Goal: Task Accomplishment & Management: Manage account settings

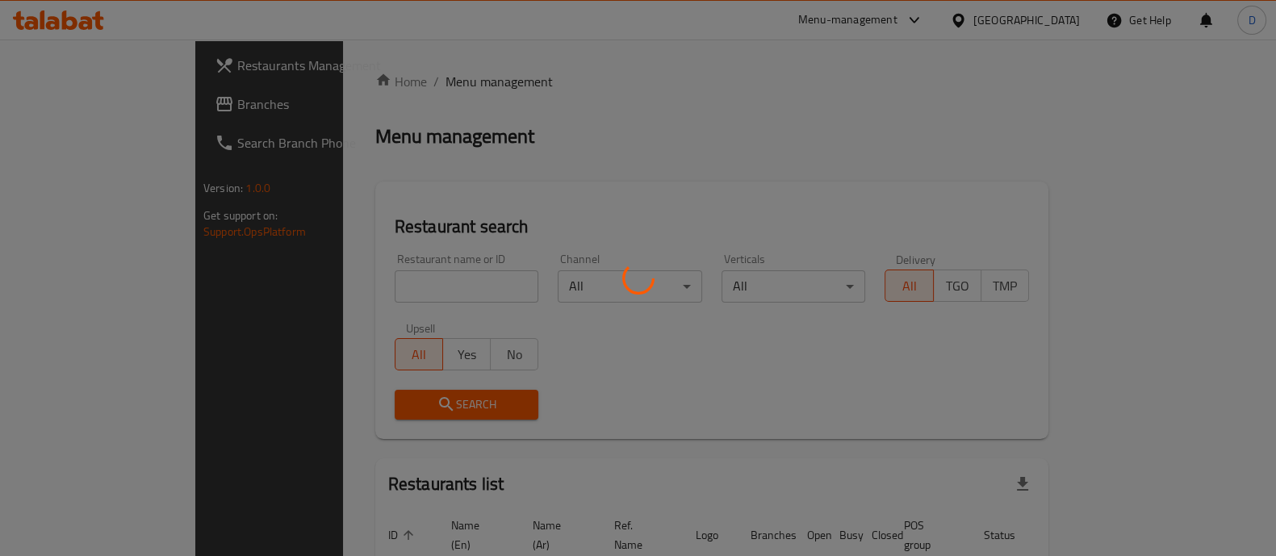
click at [343, 290] on div at bounding box center [638, 278] width 1276 height 556
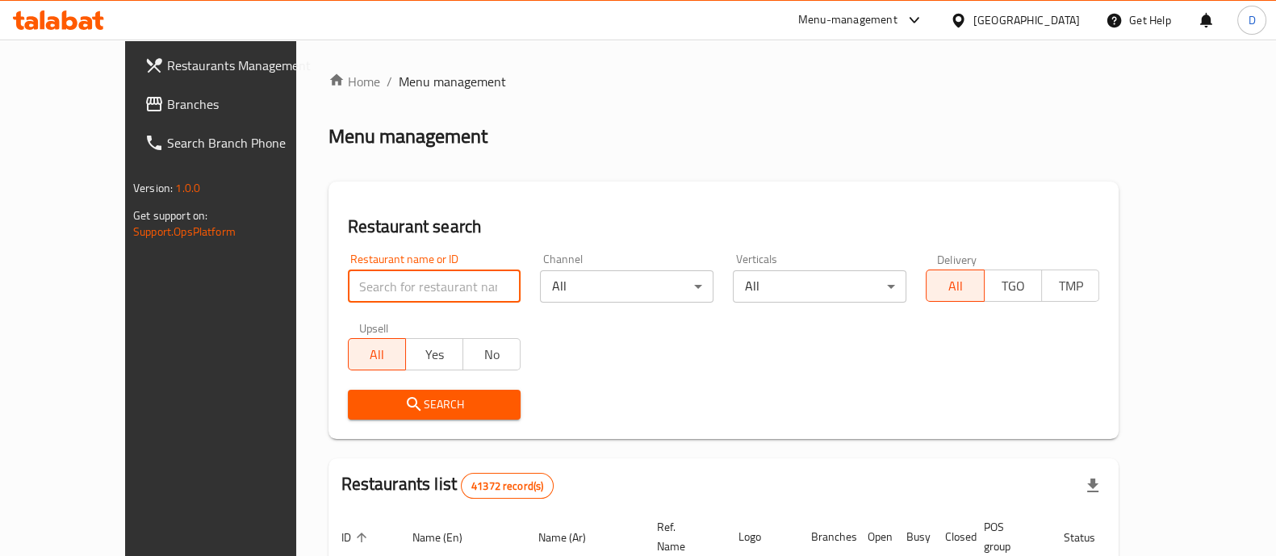
click at [348, 290] on input "search" at bounding box center [435, 286] width 174 height 32
click button "Search" at bounding box center [435, 405] width 174 height 30
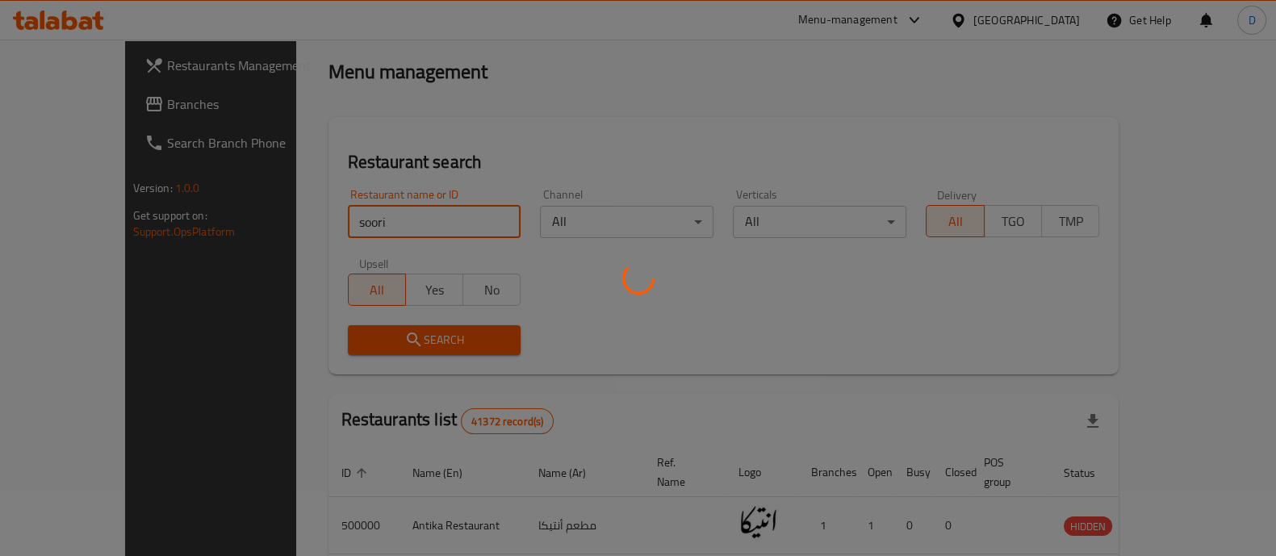
scroll to position [64, 0]
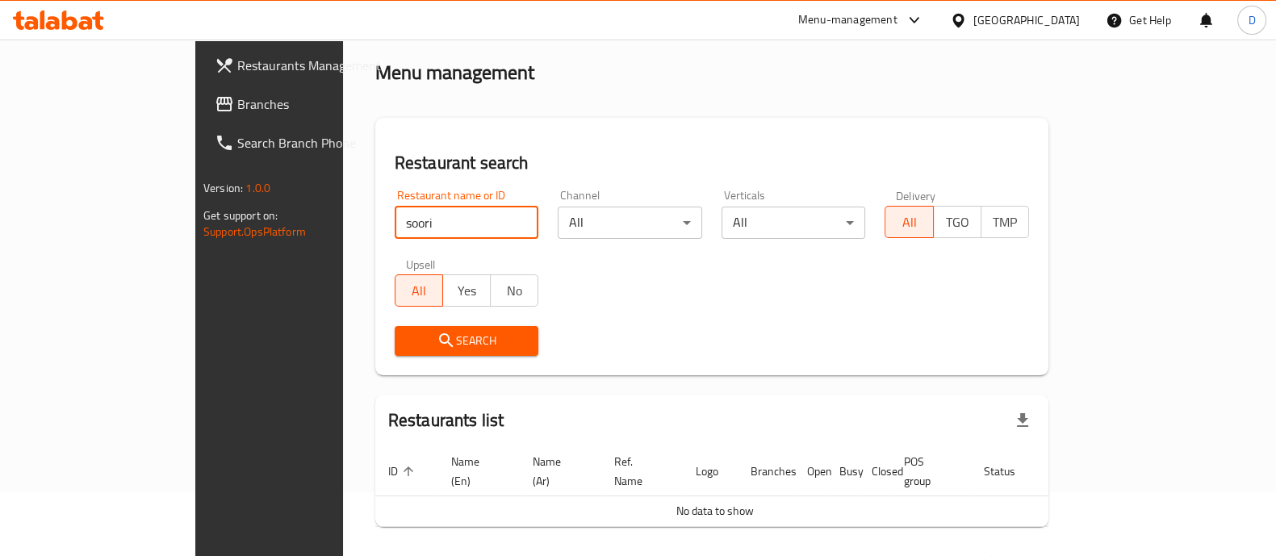
click at [395, 221] on input "soori" at bounding box center [467, 223] width 144 height 32
type input "693779"
click button "Search" at bounding box center [467, 341] width 144 height 30
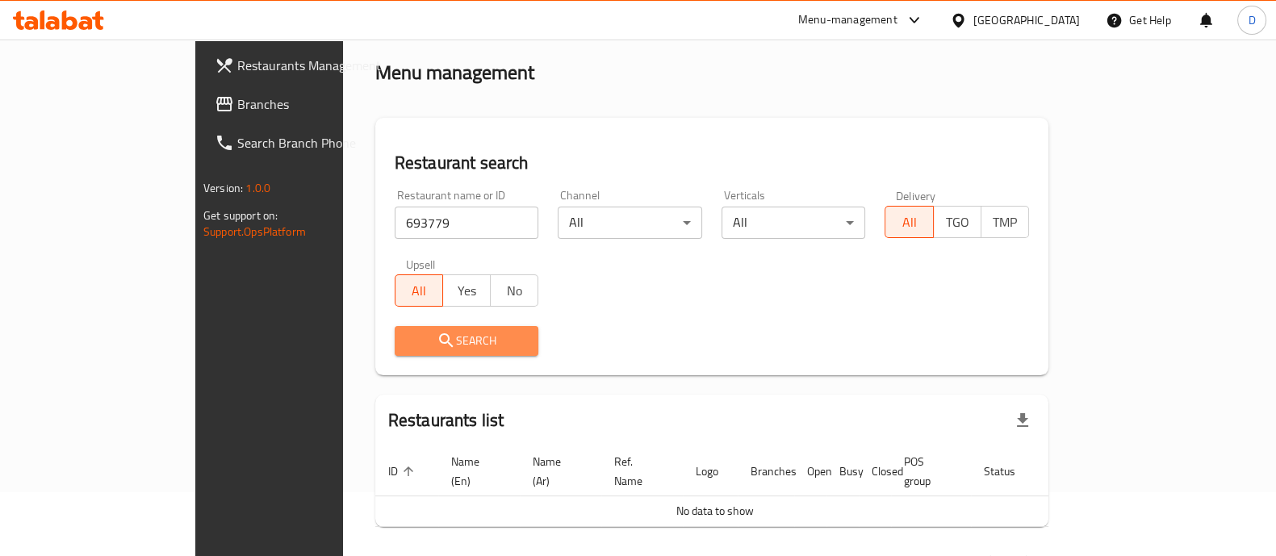
click at [437, 341] on icon "submit" at bounding box center [446, 340] width 19 height 19
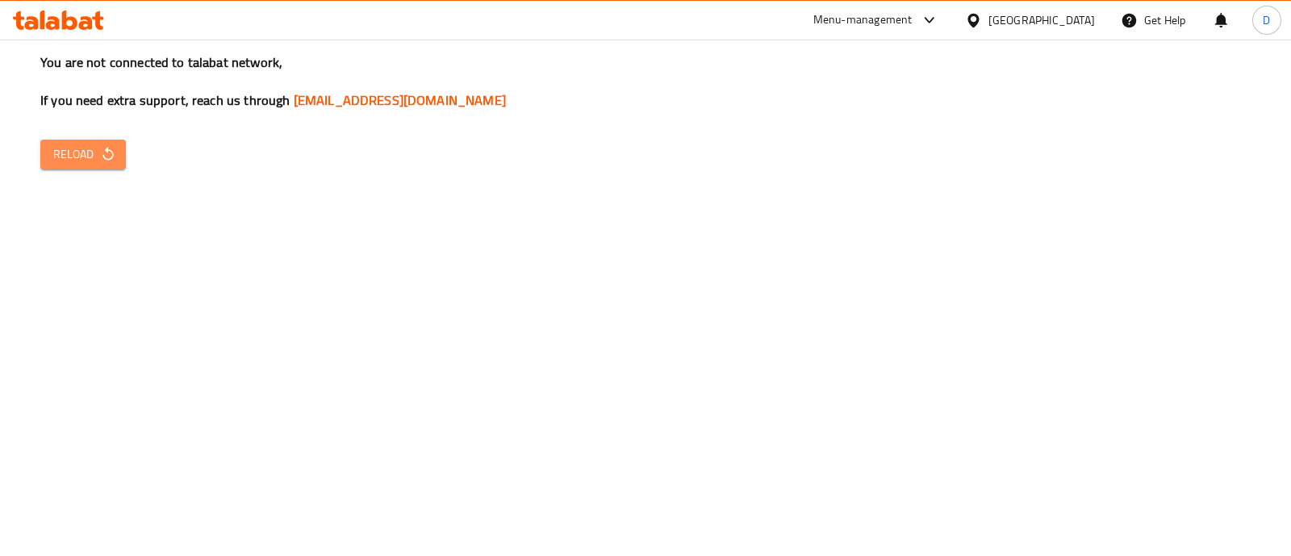
click at [107, 154] on icon "button" at bounding box center [108, 154] width 16 height 16
click at [100, 158] on icon "button" at bounding box center [108, 154] width 16 height 16
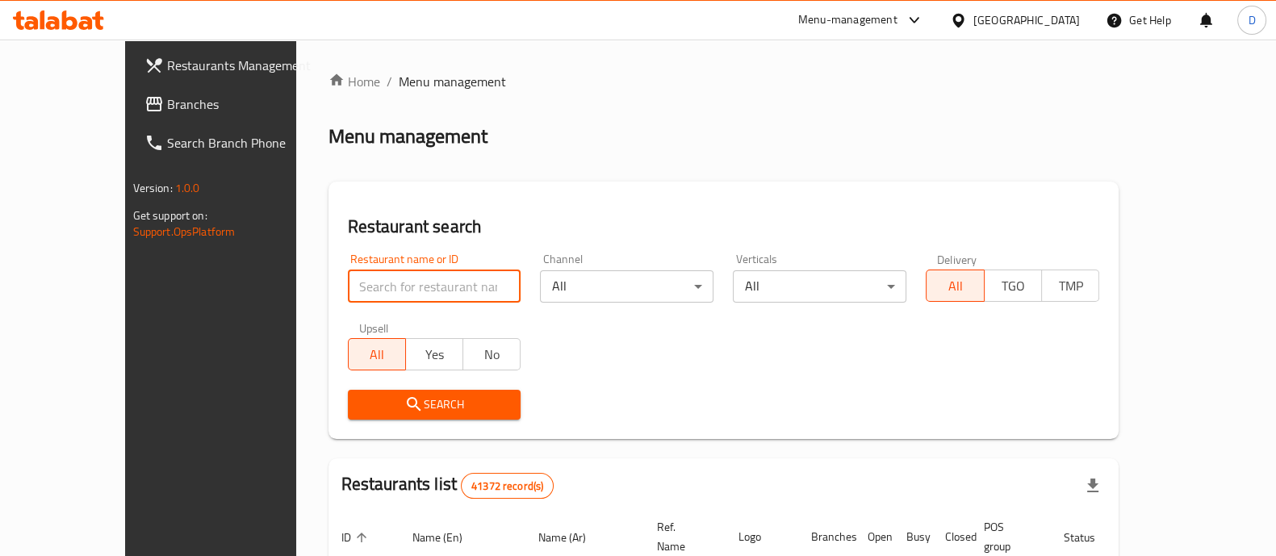
click at [348, 295] on input "search" at bounding box center [435, 286] width 174 height 32
type input "693779"
click button "Search" at bounding box center [435, 405] width 174 height 30
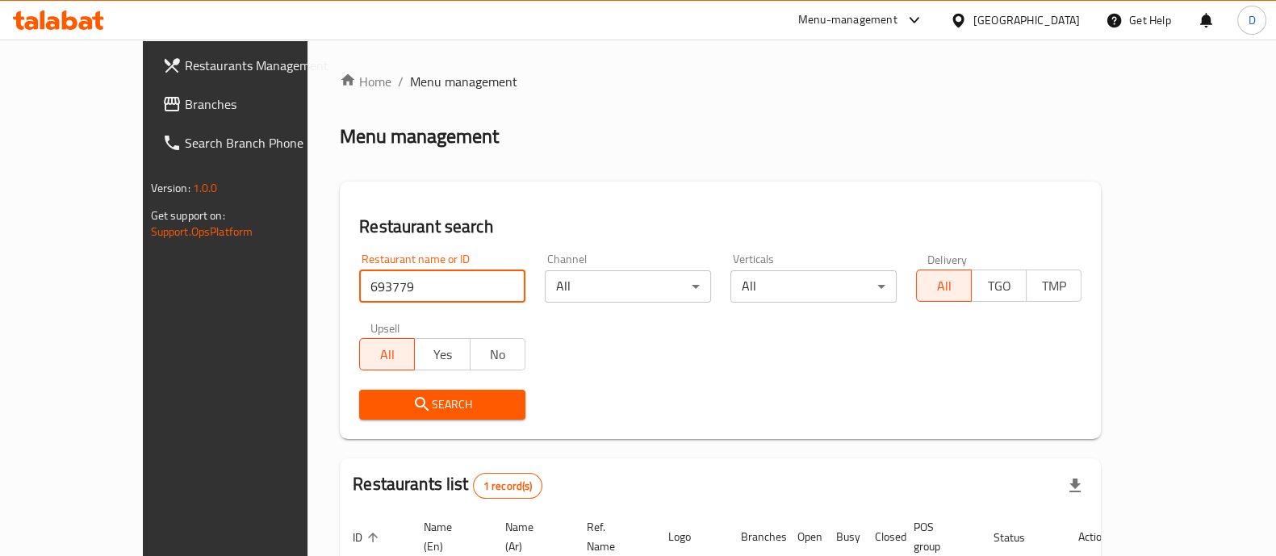
scroll to position [132, 0]
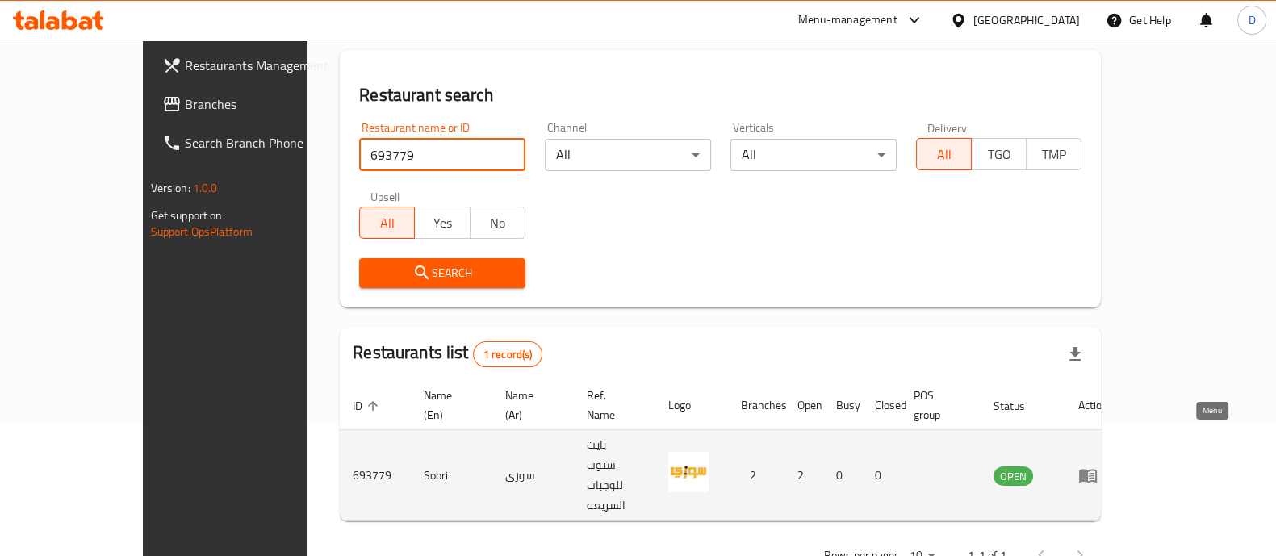
click at [1097, 470] on icon "enhanced table" at bounding box center [1088, 477] width 18 height 14
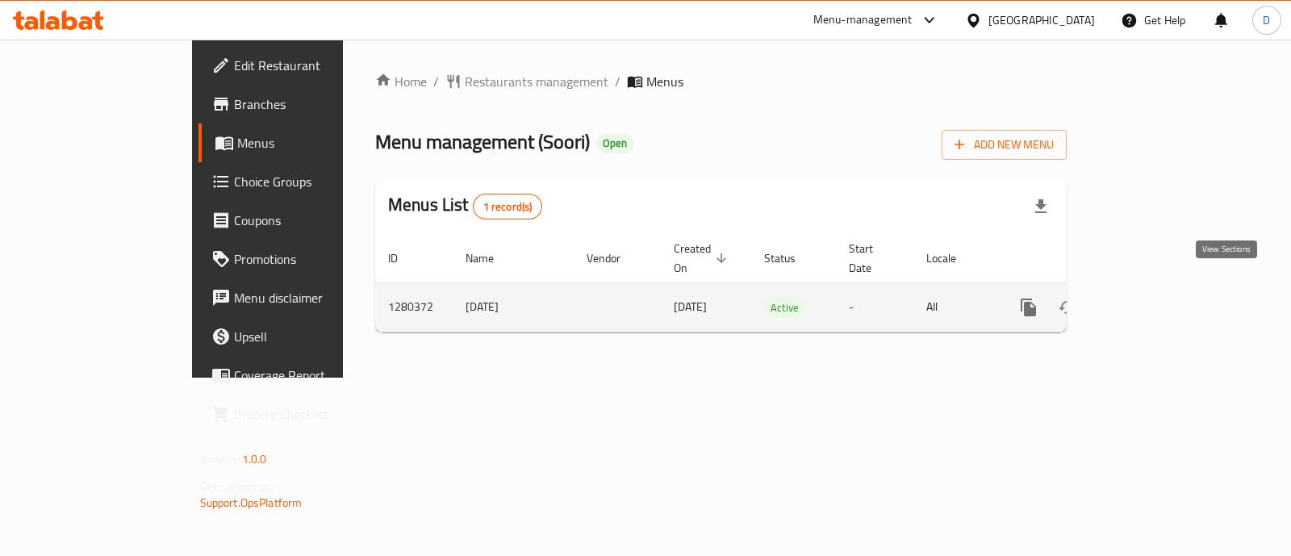
click at [1155, 298] on icon "enhanced table" at bounding box center [1145, 307] width 19 height 19
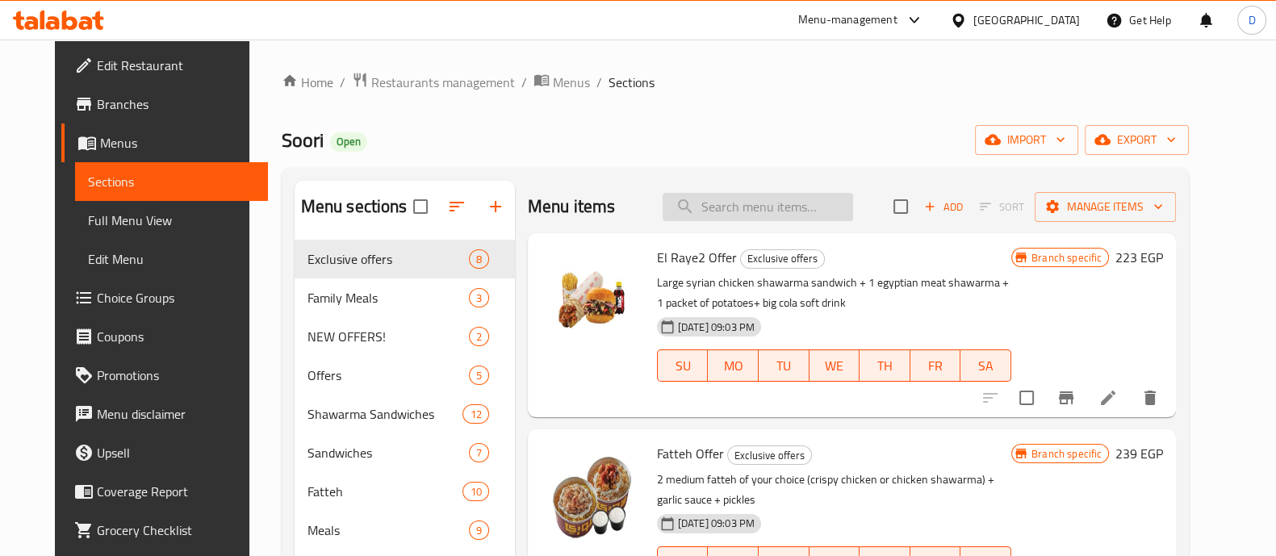
click at [737, 204] on input "search" at bounding box center [758, 207] width 190 height 28
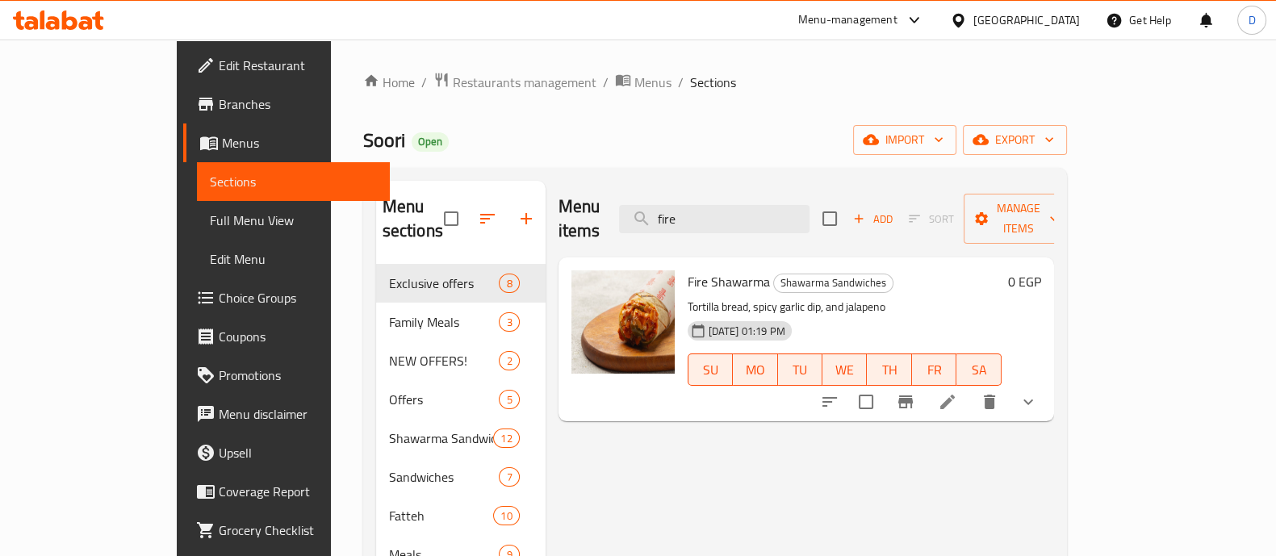
scroll to position [57, 0]
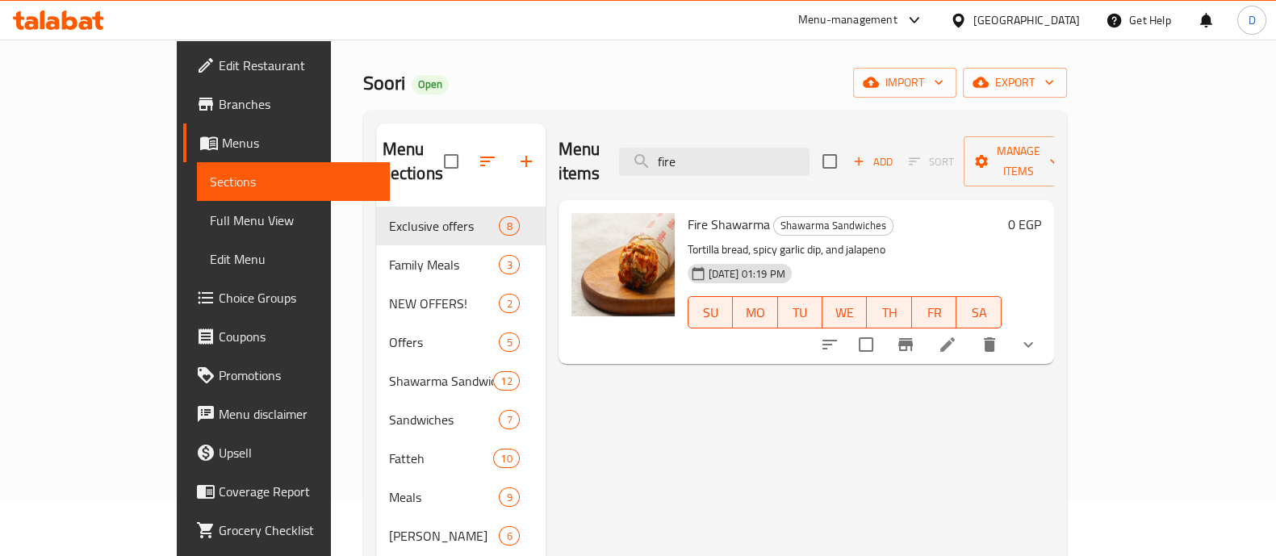
type input "fire"
click at [970, 330] on li at bounding box center [947, 344] width 45 height 29
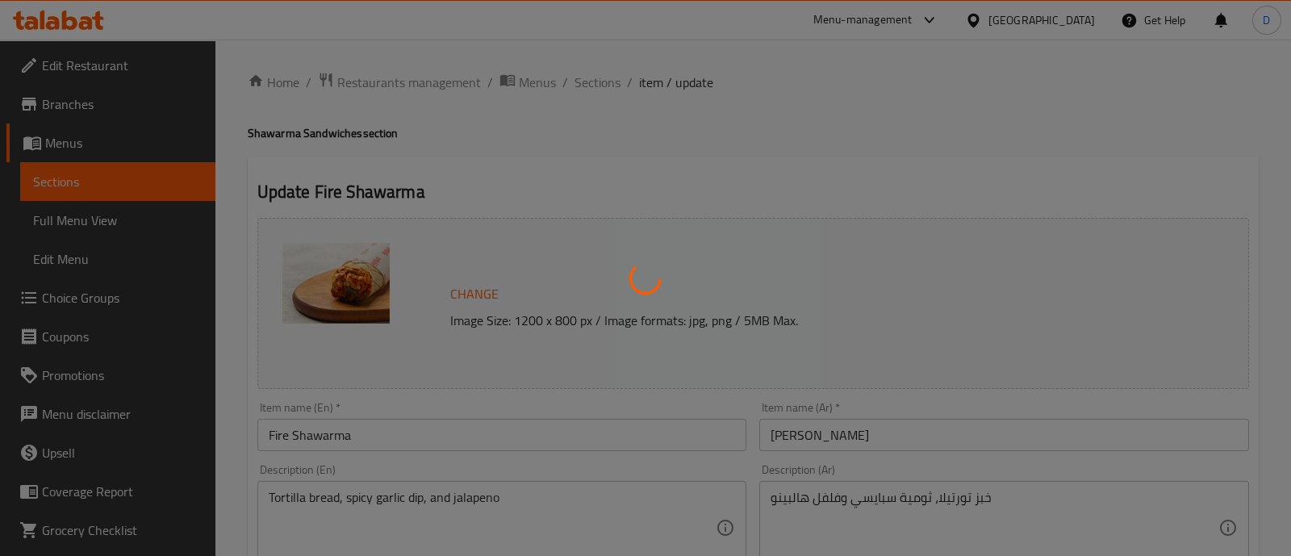
type input "أختيارك من:"
type input "1"
type input "إضافة باكيت بطاطس:"
type input "0"
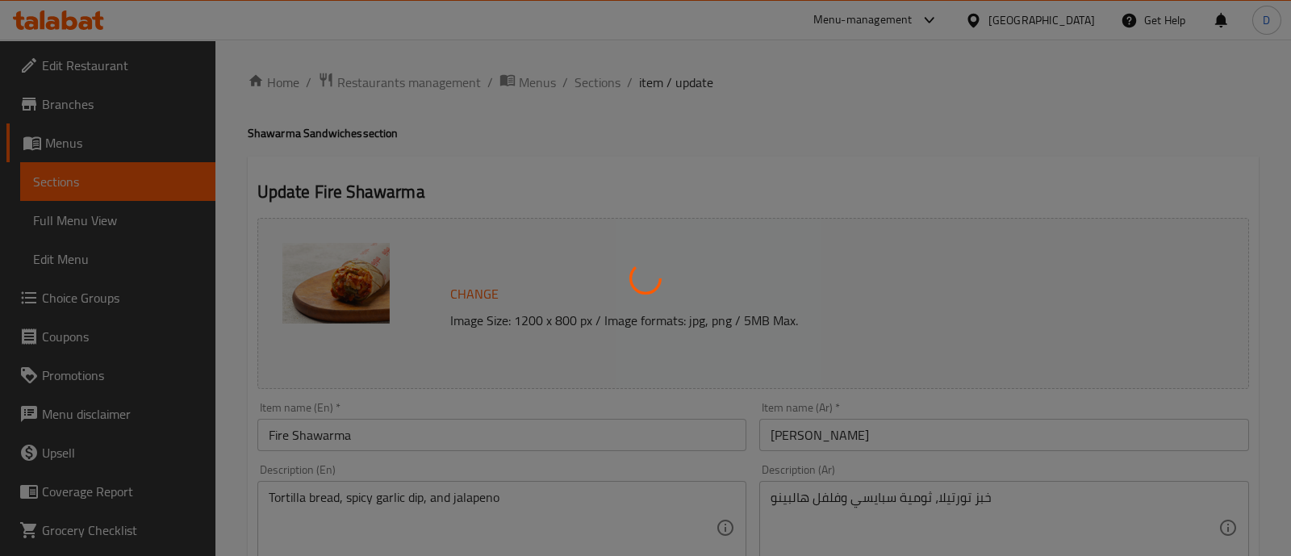
type input "3"
type input "اجعلها كومبو:"
type input "0"
type input "3"
type input "بدون:"
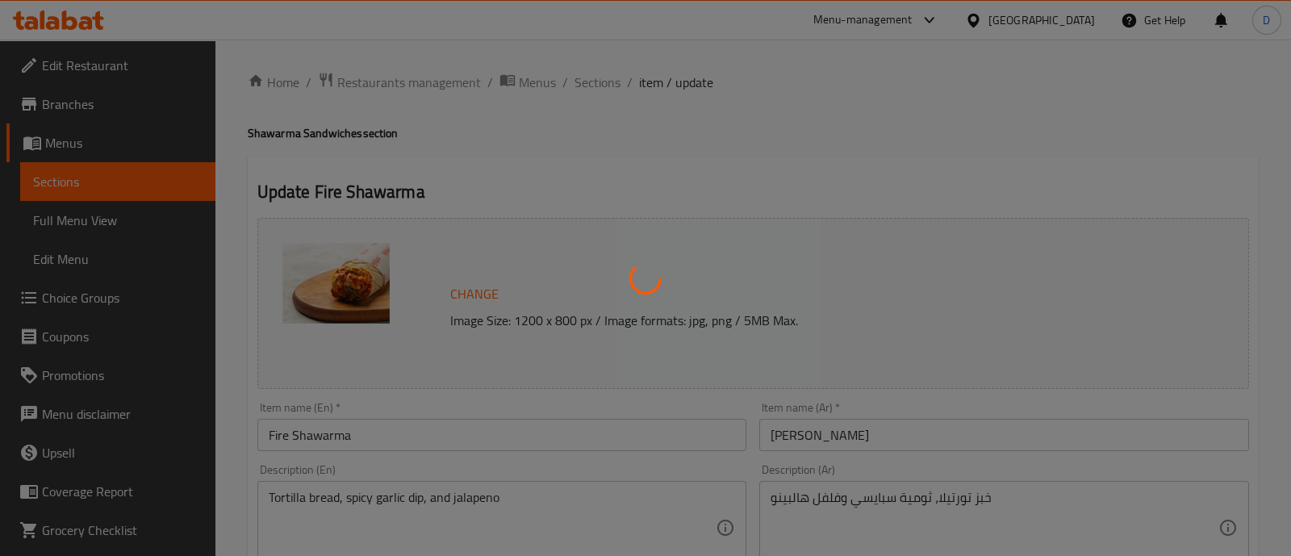
type input "0"
type input "إضافات"
type input "0"
type input "10"
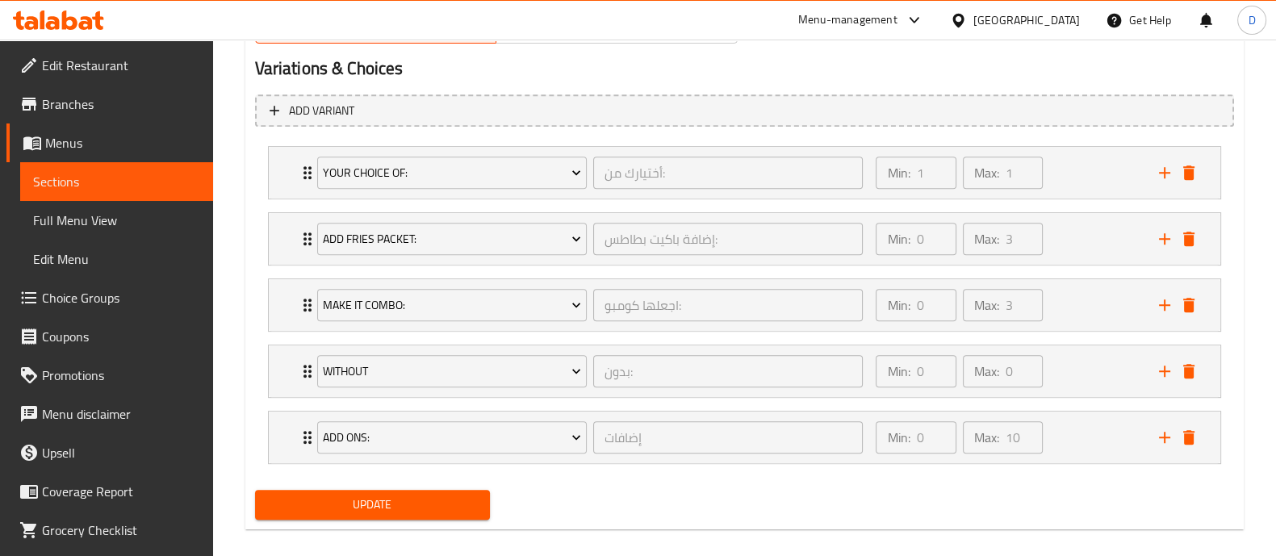
scroll to position [897, 0]
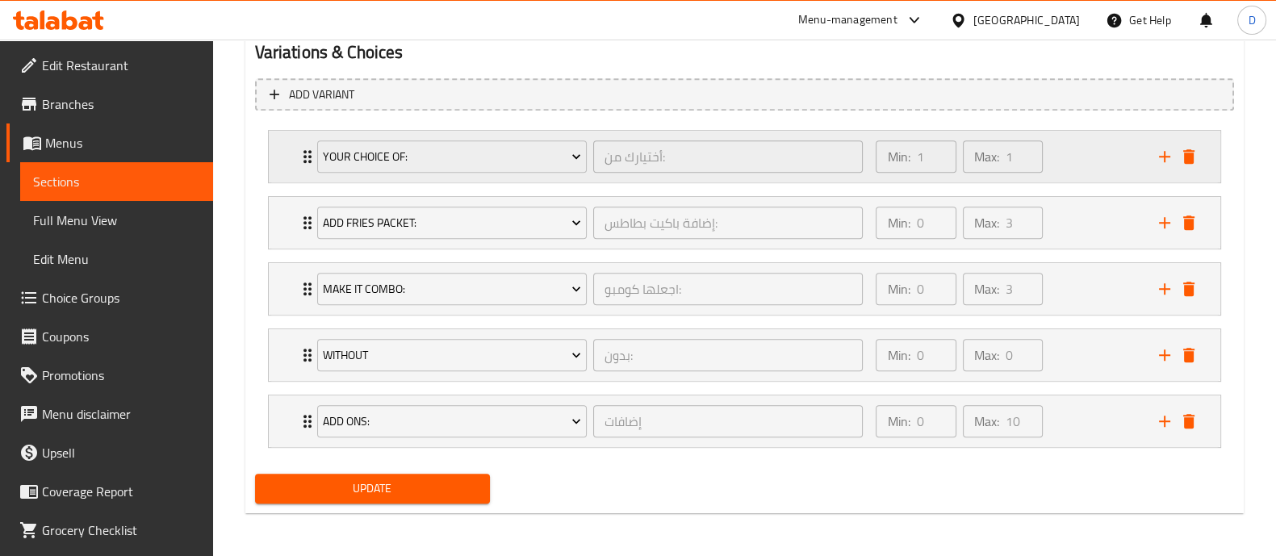
click at [1065, 166] on div "Min: 1 ​ Max: 1 ​" at bounding box center [1007, 157] width 282 height 52
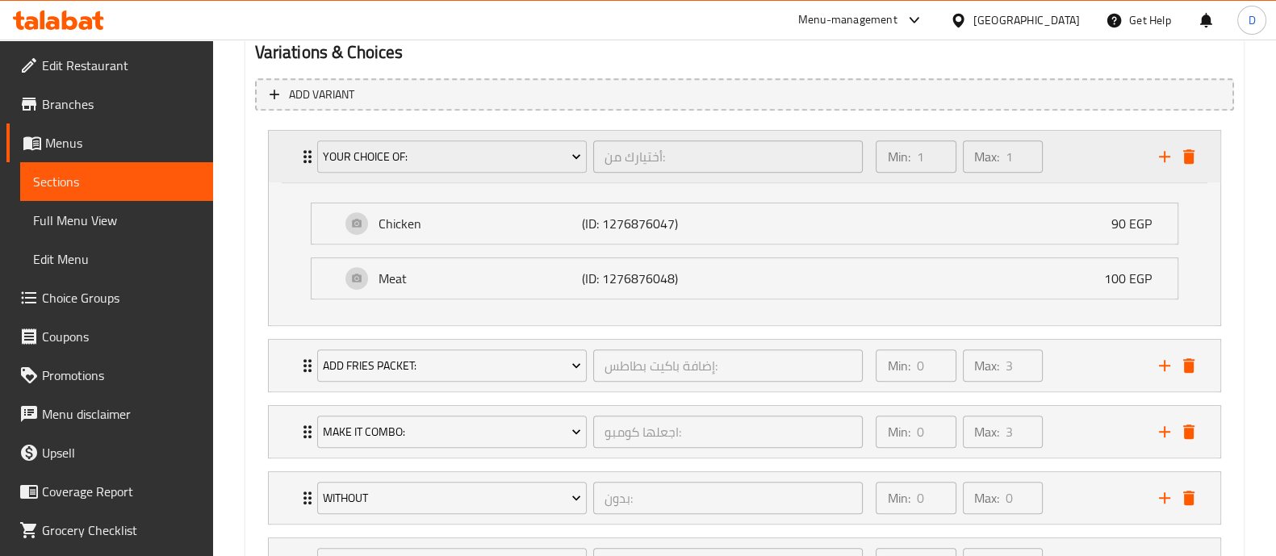
click at [1064, 166] on div "Min: 1 ​ Max: 1 ​" at bounding box center [1007, 157] width 282 height 52
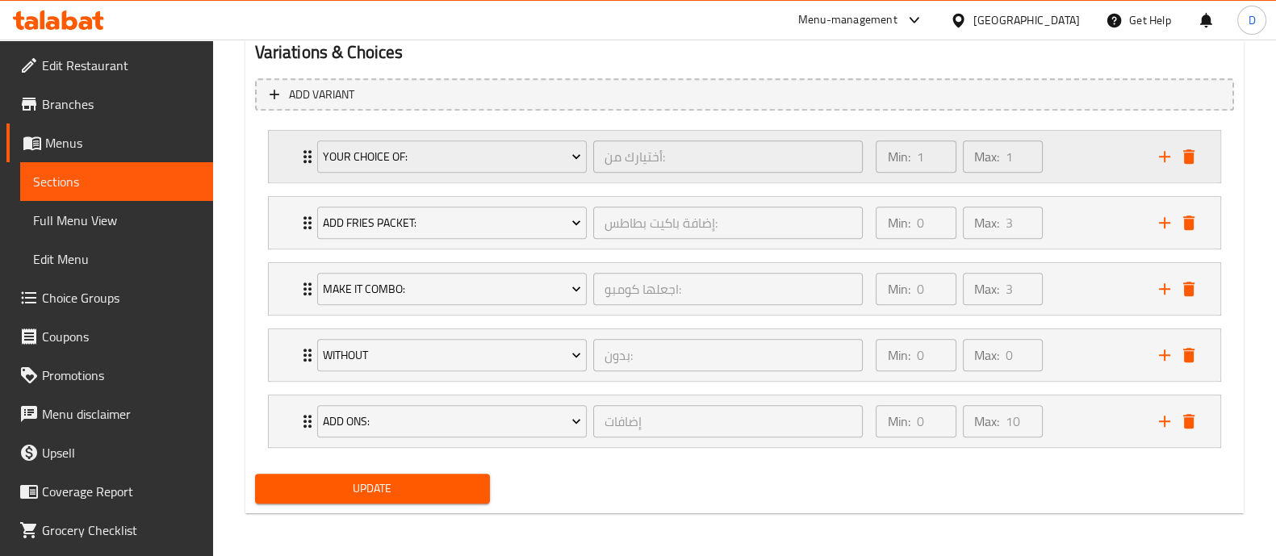
click at [1053, 159] on div "Min: 1 ​ Max: 1 ​" at bounding box center [1007, 157] width 282 height 52
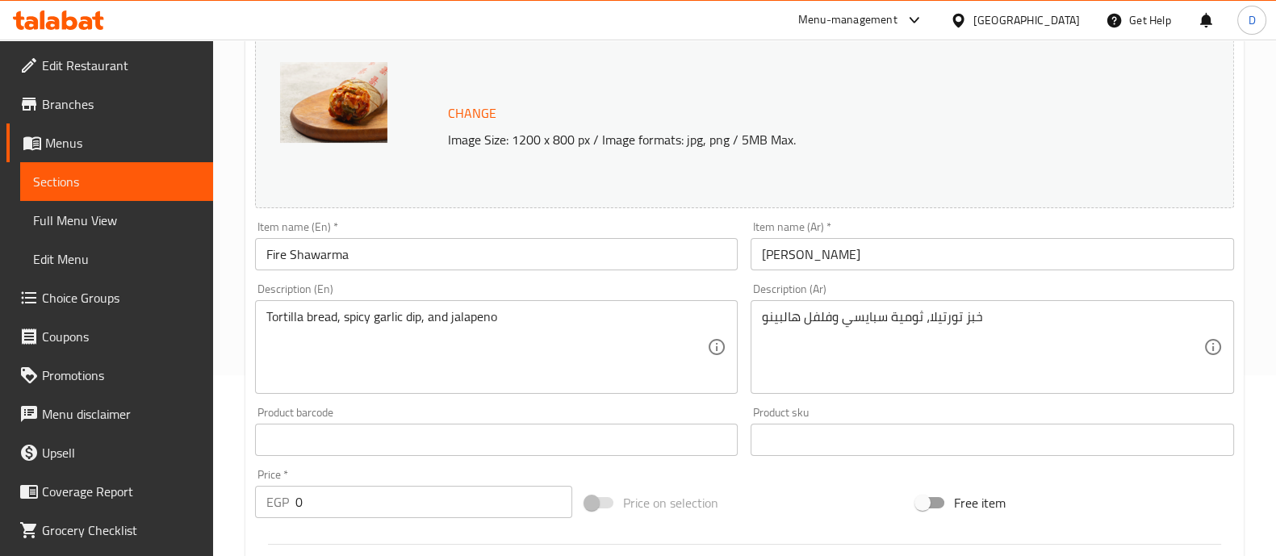
scroll to position [0, 0]
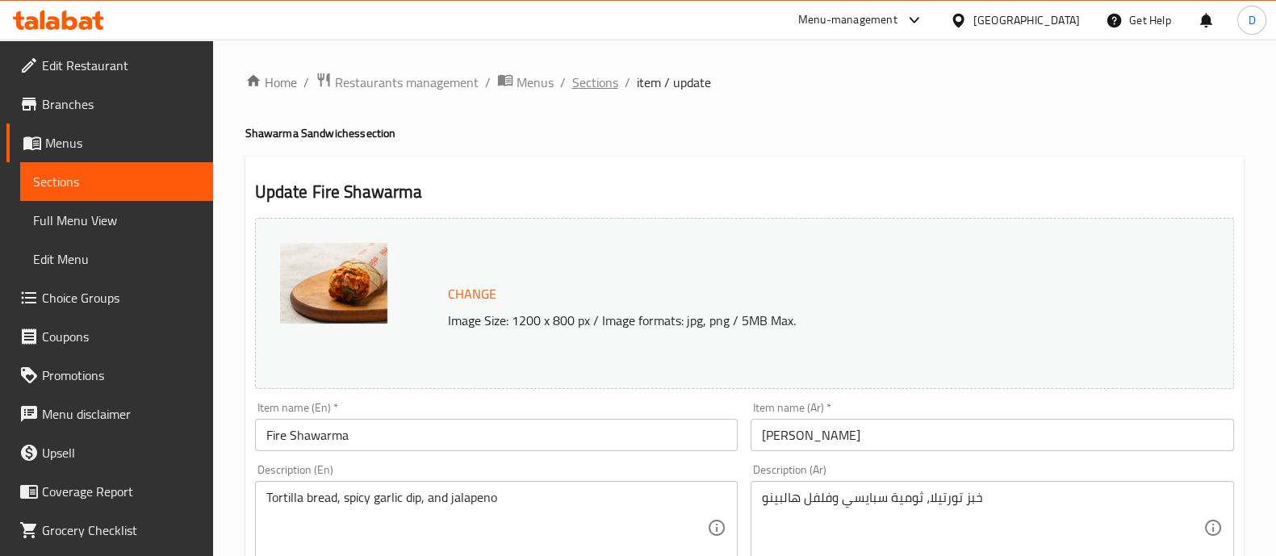
click at [588, 84] on span "Sections" at bounding box center [595, 82] width 46 height 19
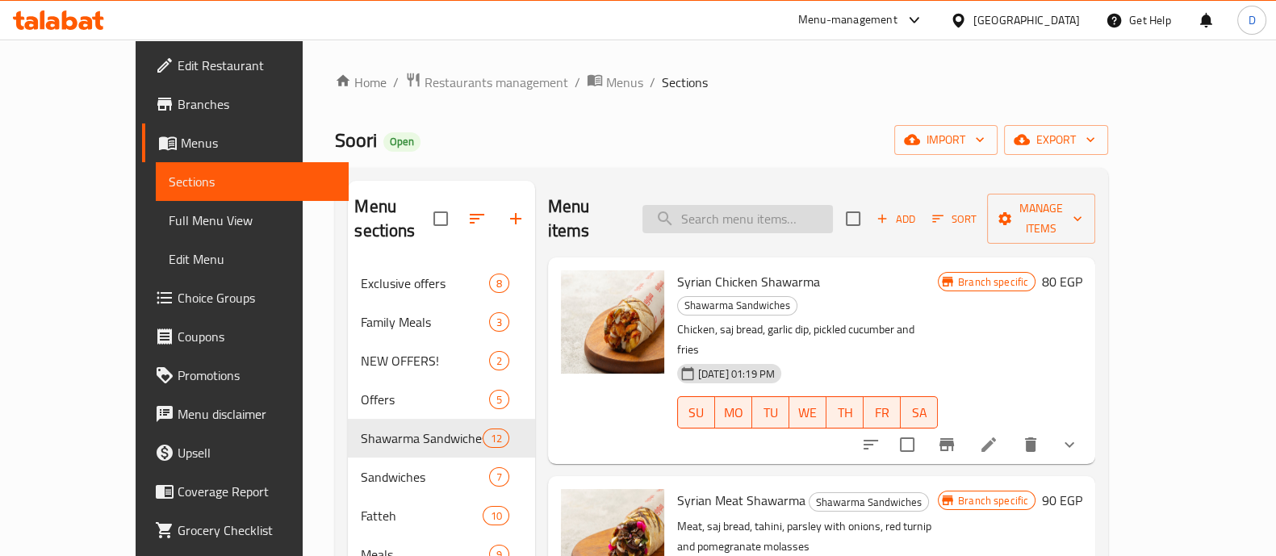
click at [729, 206] on input "search" at bounding box center [737, 219] width 190 height 28
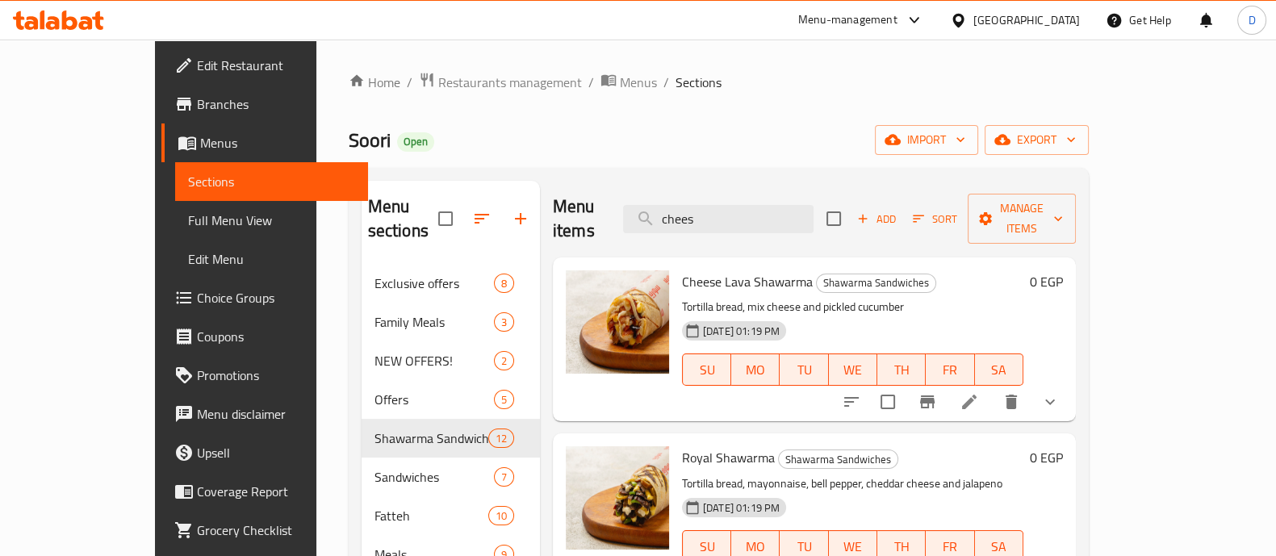
scroll to position [52, 0]
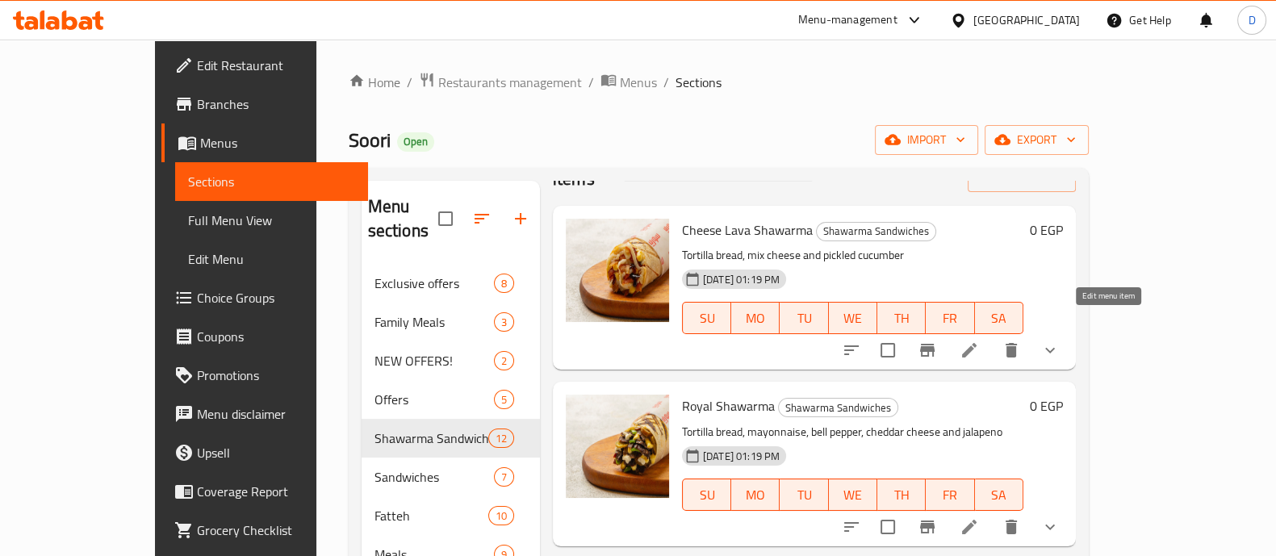
type input "chees"
click at [979, 341] on icon at bounding box center [969, 350] width 19 height 19
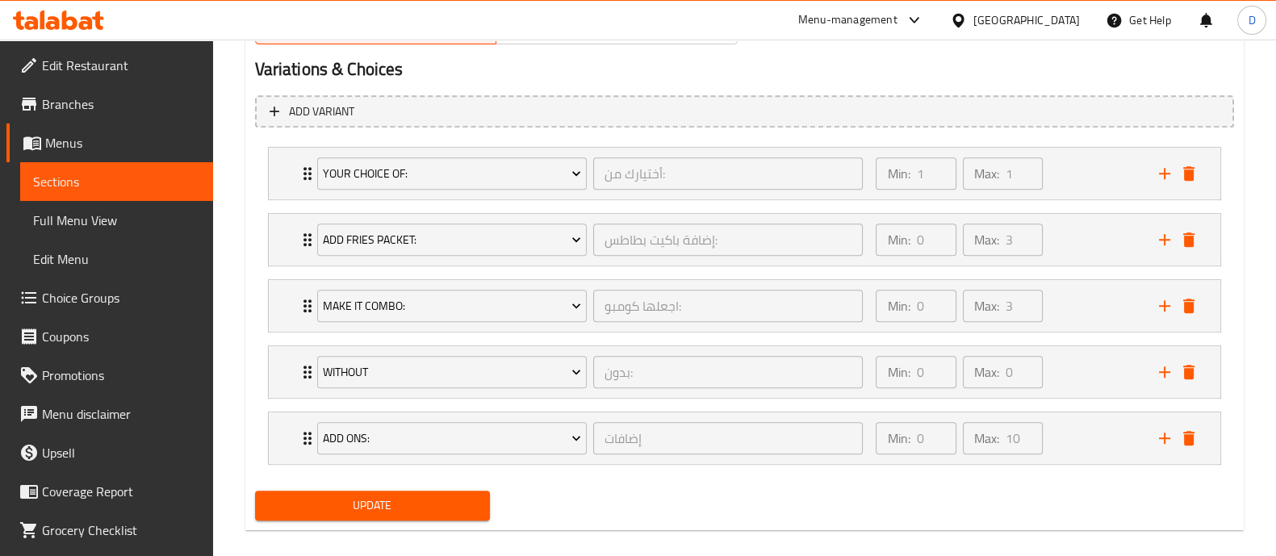
scroll to position [897, 0]
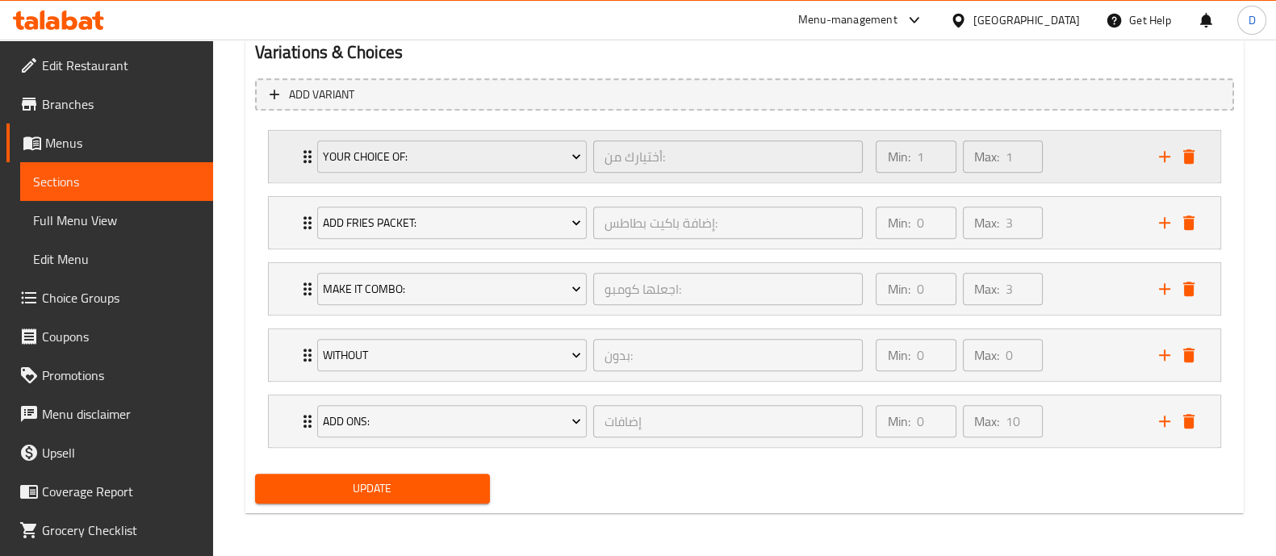
click at [1063, 148] on div "Min: 1 ​ Max: 1 ​" at bounding box center [1007, 157] width 282 height 52
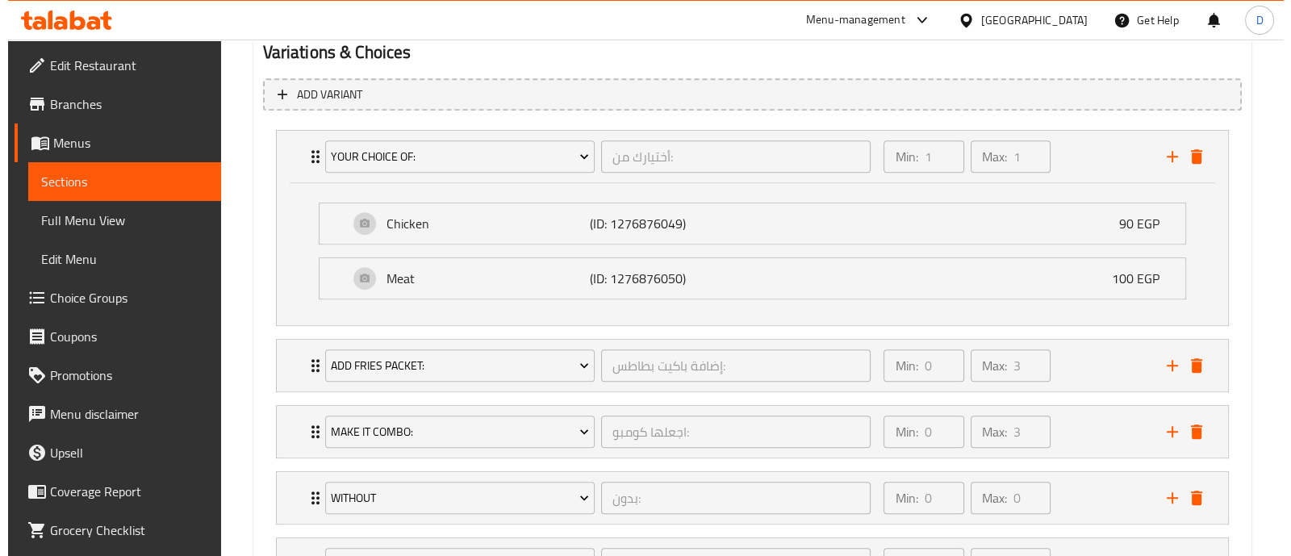
scroll to position [0, 0]
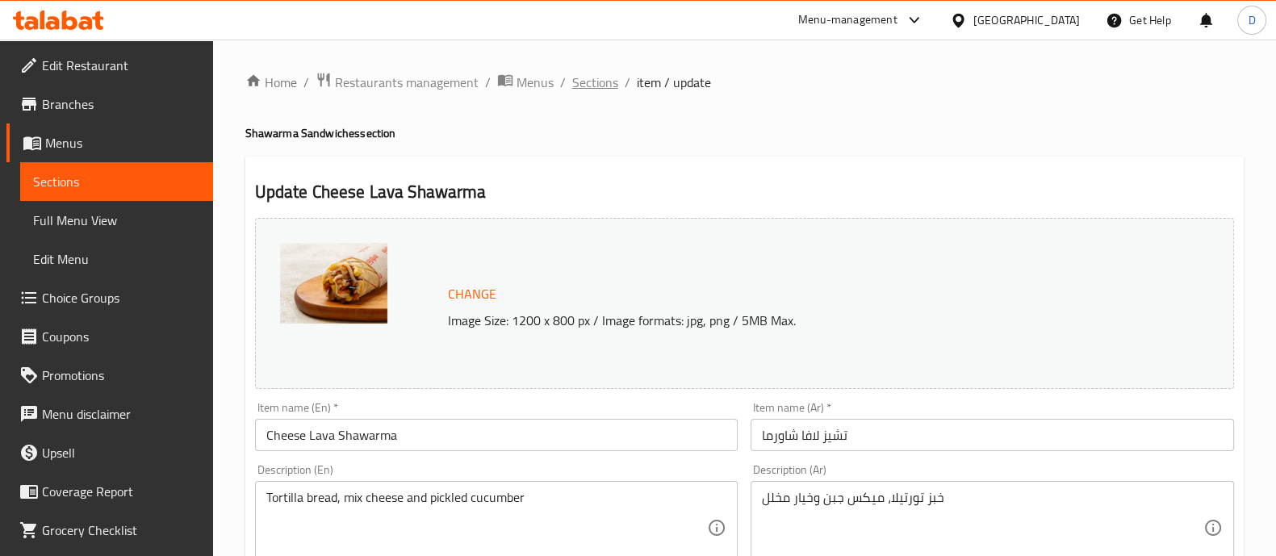
click at [598, 88] on span "Sections" at bounding box center [595, 82] width 46 height 19
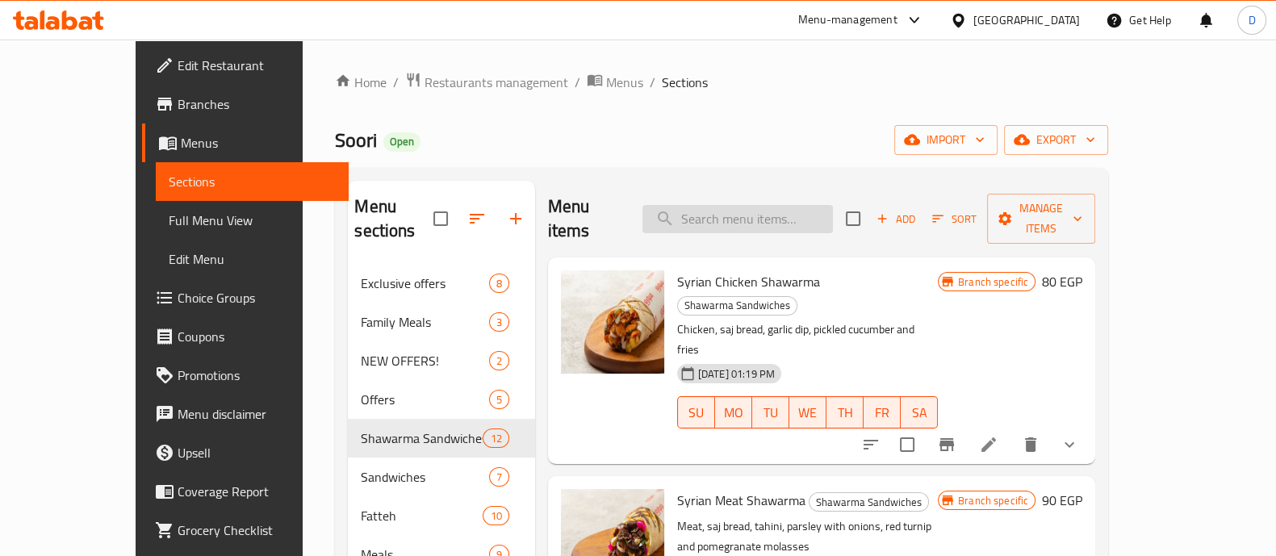
click at [761, 210] on input "search" at bounding box center [737, 219] width 190 height 28
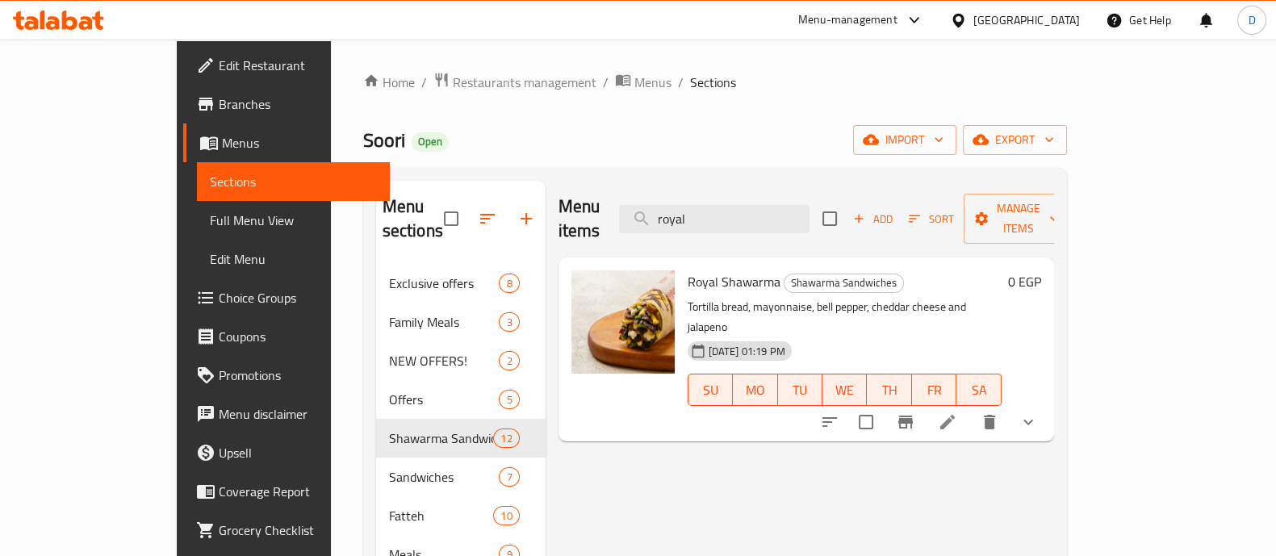
type input "royal"
click at [957, 412] on icon at bounding box center [947, 421] width 19 height 19
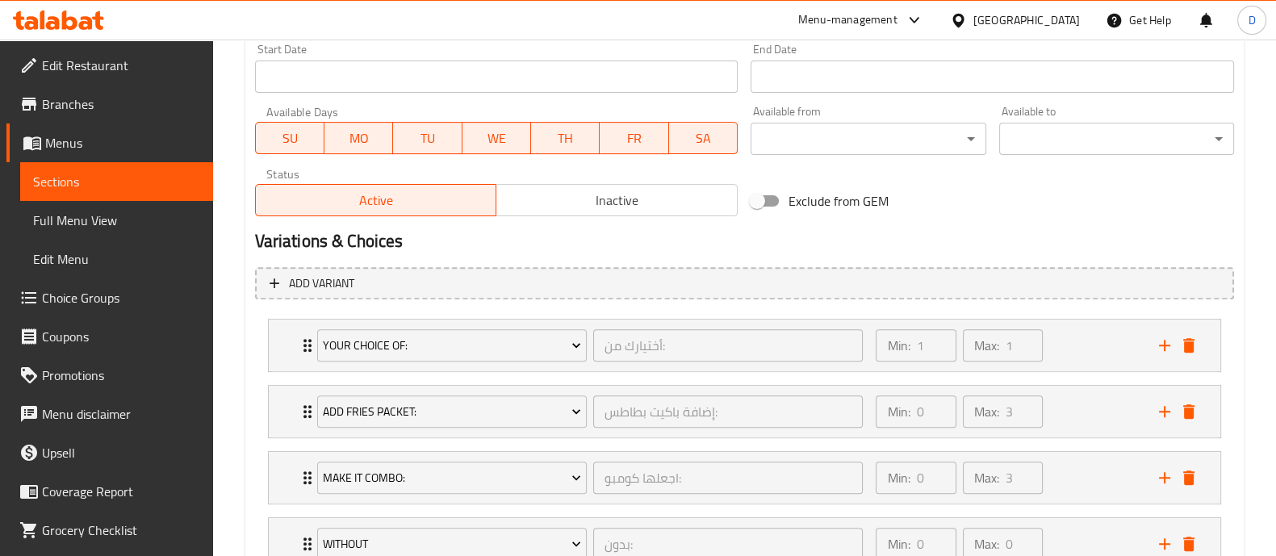
scroll to position [897, 0]
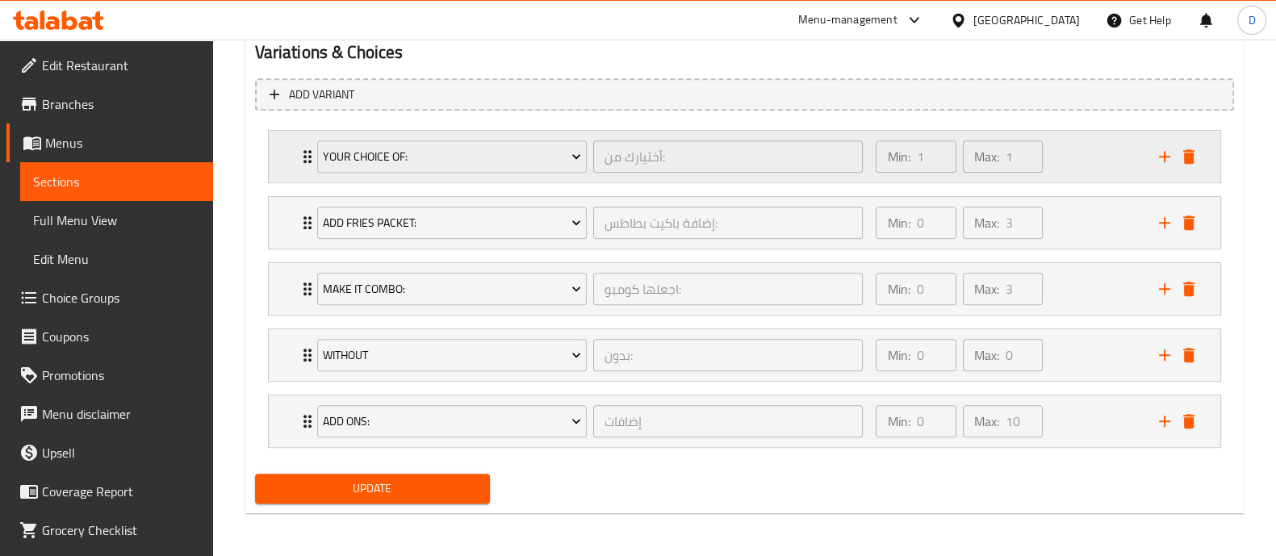
click at [1045, 171] on div "Max: 1 ​" at bounding box center [1003, 156] width 86 height 39
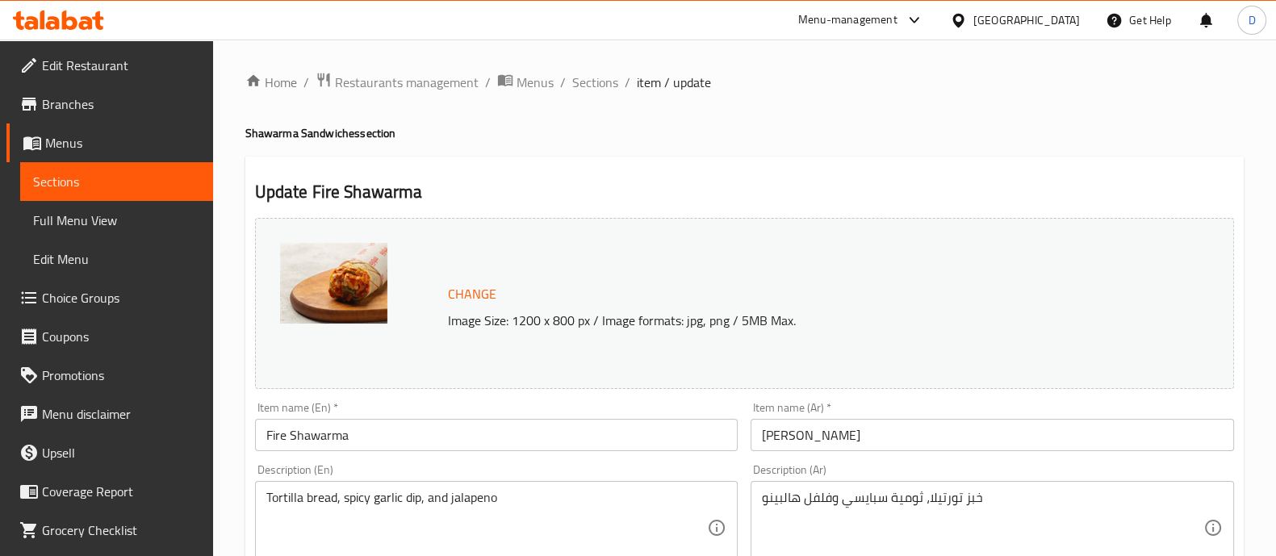
click at [85, 304] on span "Choice Groups" at bounding box center [121, 297] width 158 height 19
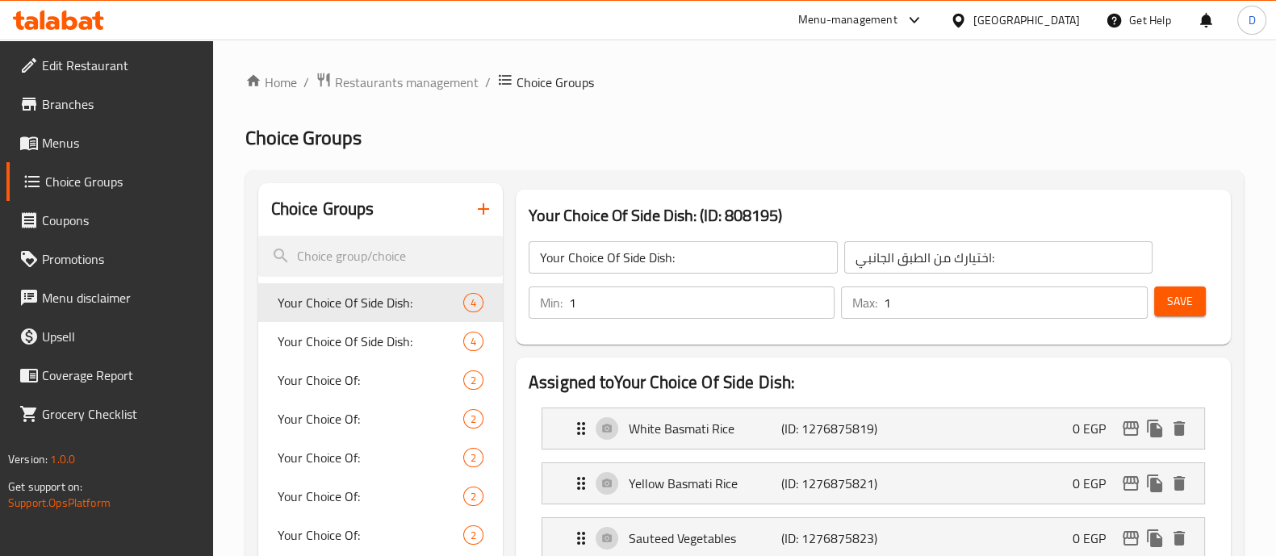
click at [683, 204] on h3 "Your Choice Of Side Dish: (ID: 808195)" at bounding box center [873, 216] width 689 height 26
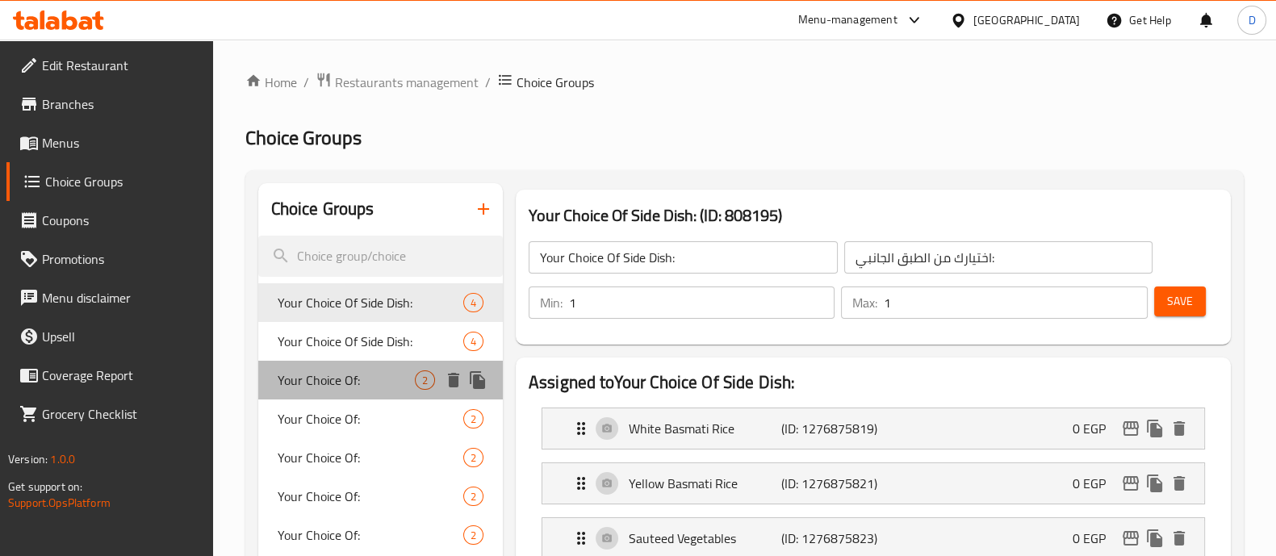
click at [342, 371] on span "Your Choice Of:" at bounding box center [346, 379] width 137 height 19
type input "Your Choice Of:"
type input "أختيارك من:"
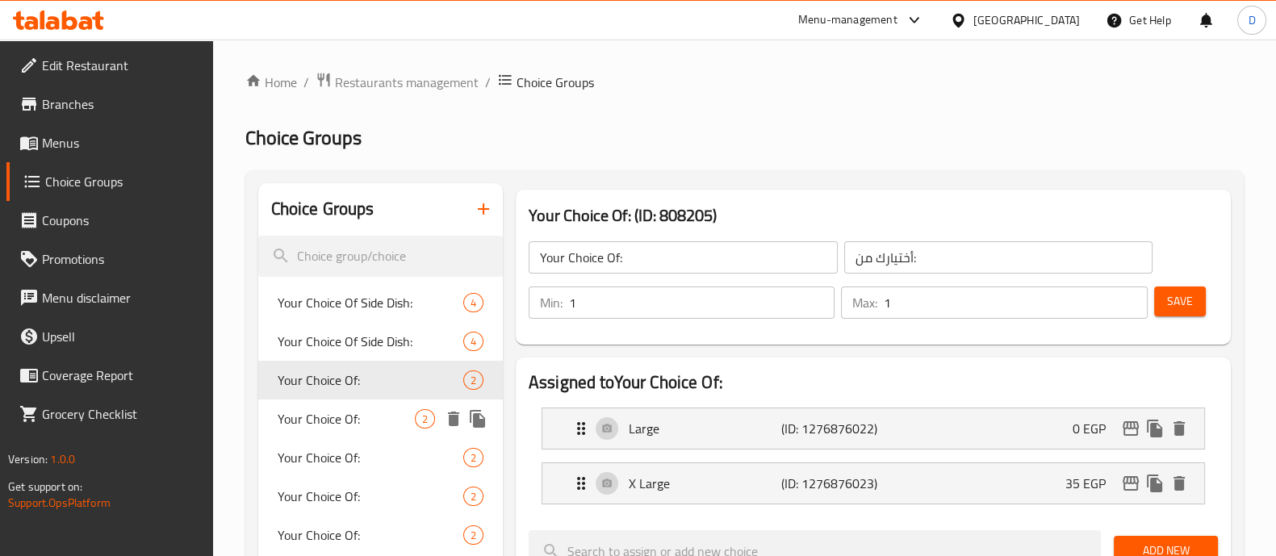
click at [375, 429] on div "Your Choice Of: 2" at bounding box center [380, 418] width 245 height 39
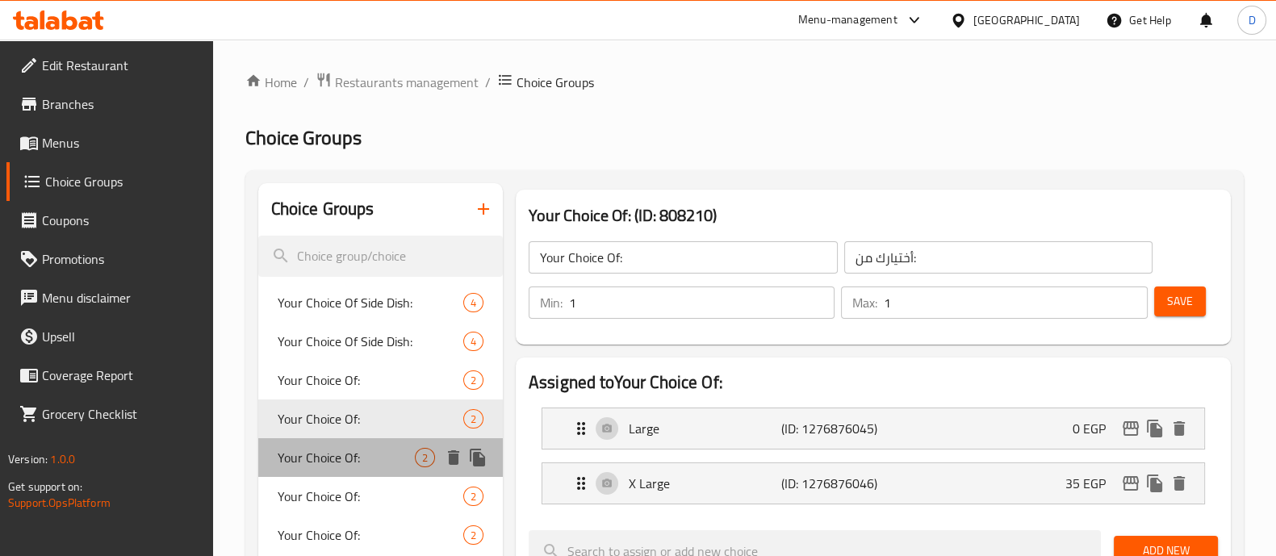
click at [377, 445] on div "Your Choice Of: 2" at bounding box center [380, 457] width 245 height 39
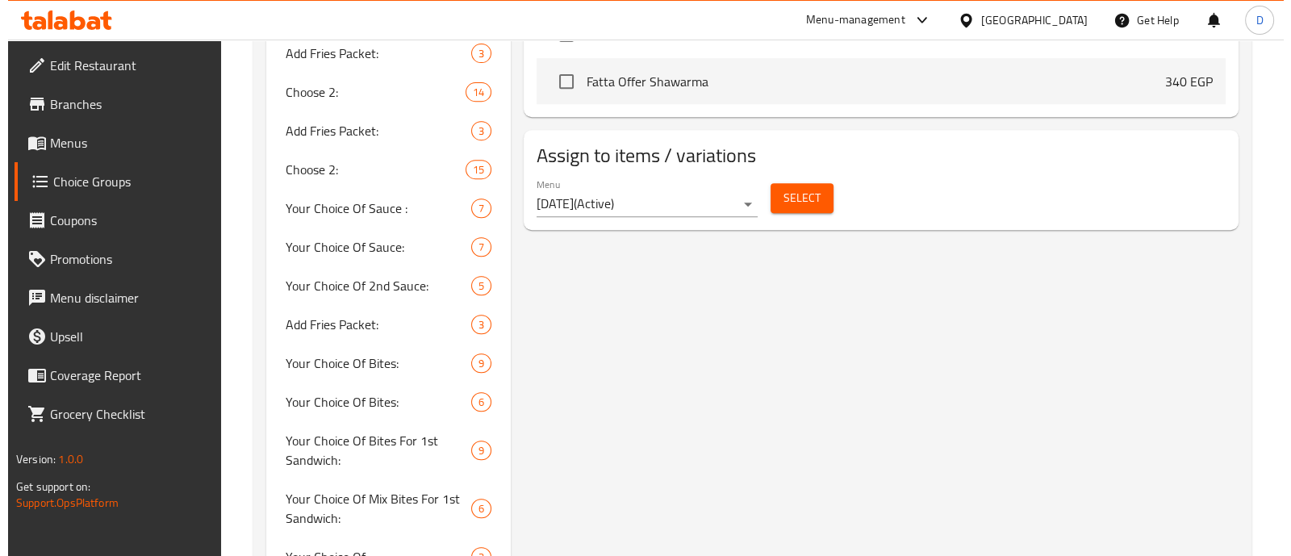
scroll to position [888, 0]
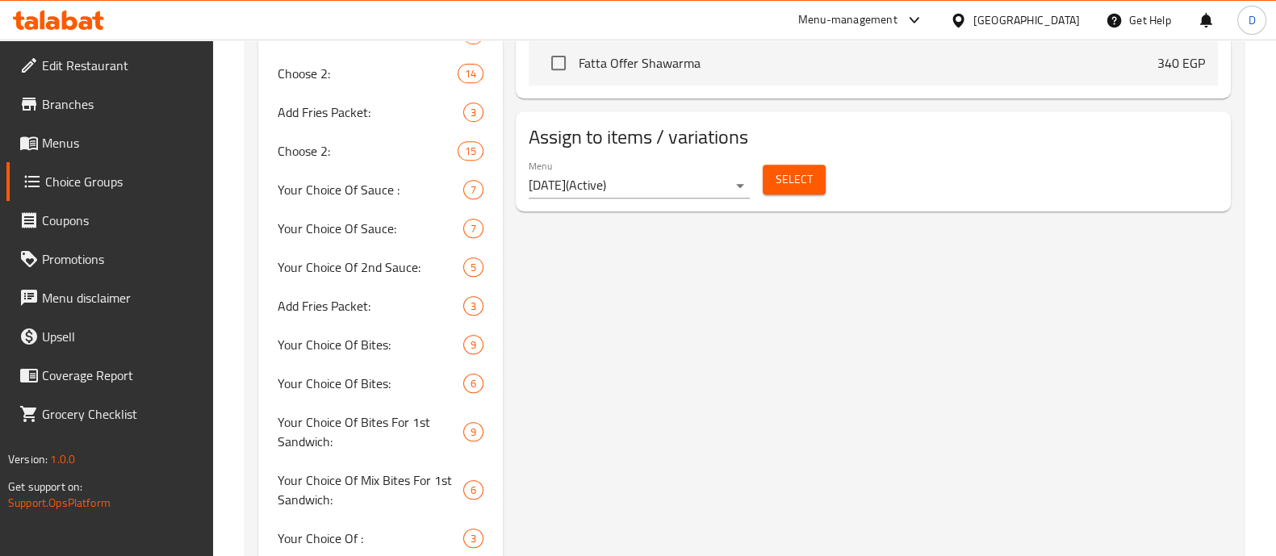
click at [803, 187] on span "Select" at bounding box center [794, 179] width 37 height 20
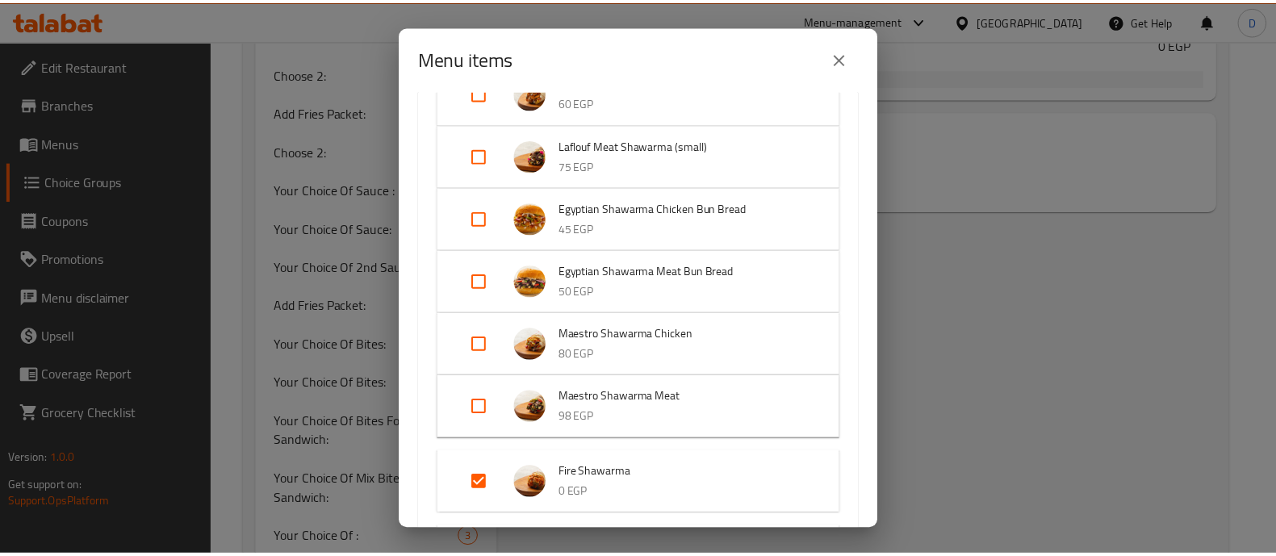
scroll to position [466, 0]
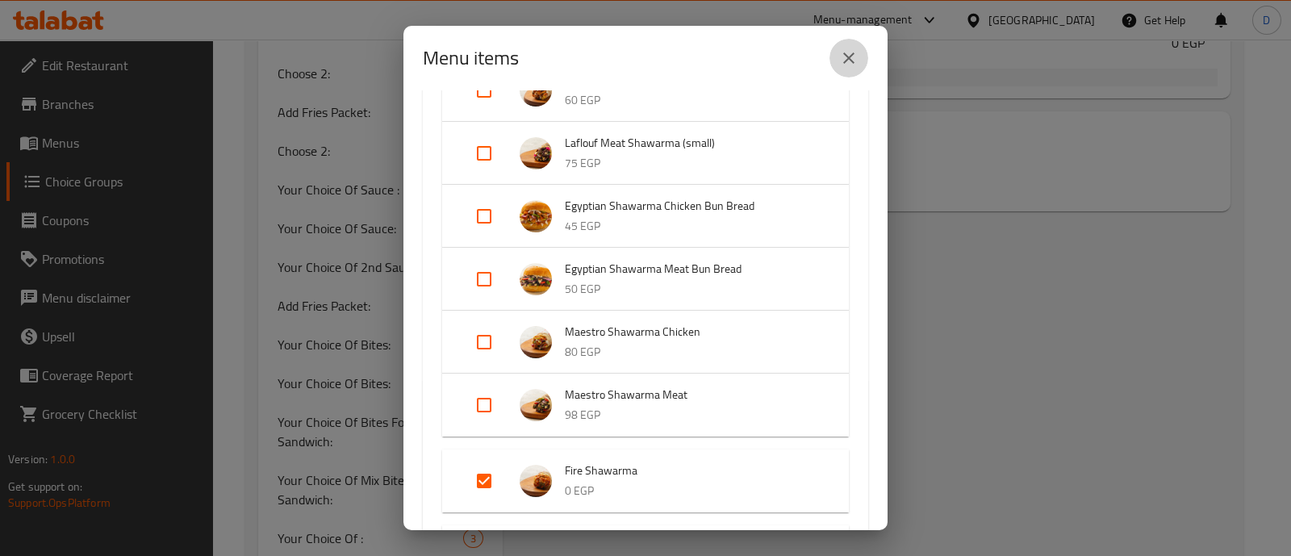
click at [847, 52] on icon "close" at bounding box center [848, 57] width 19 height 19
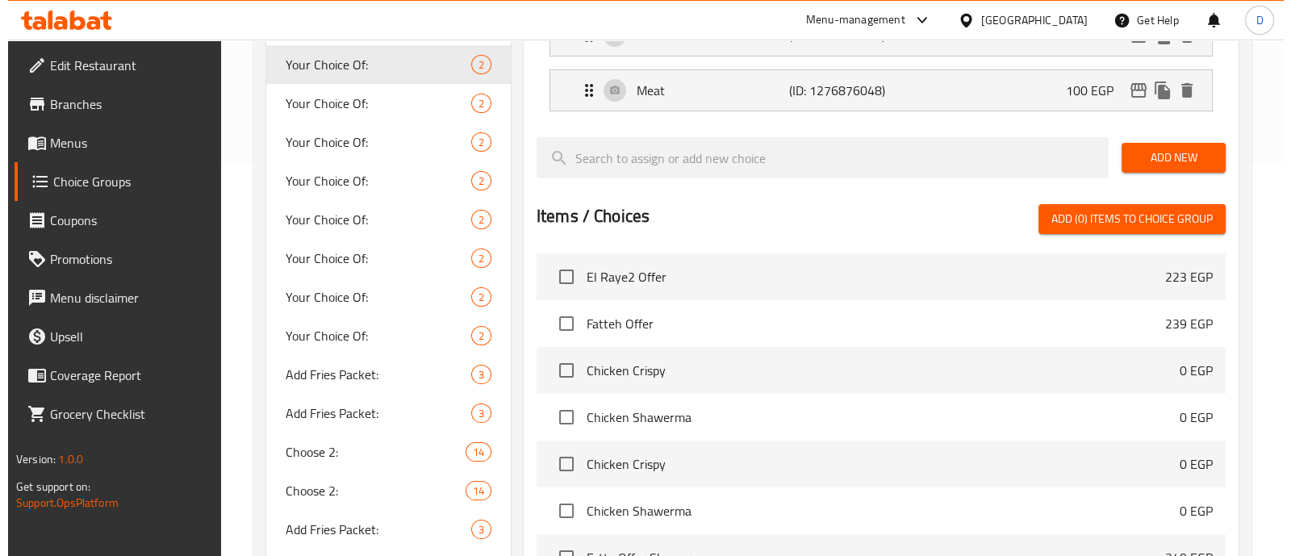
scroll to position [217, 0]
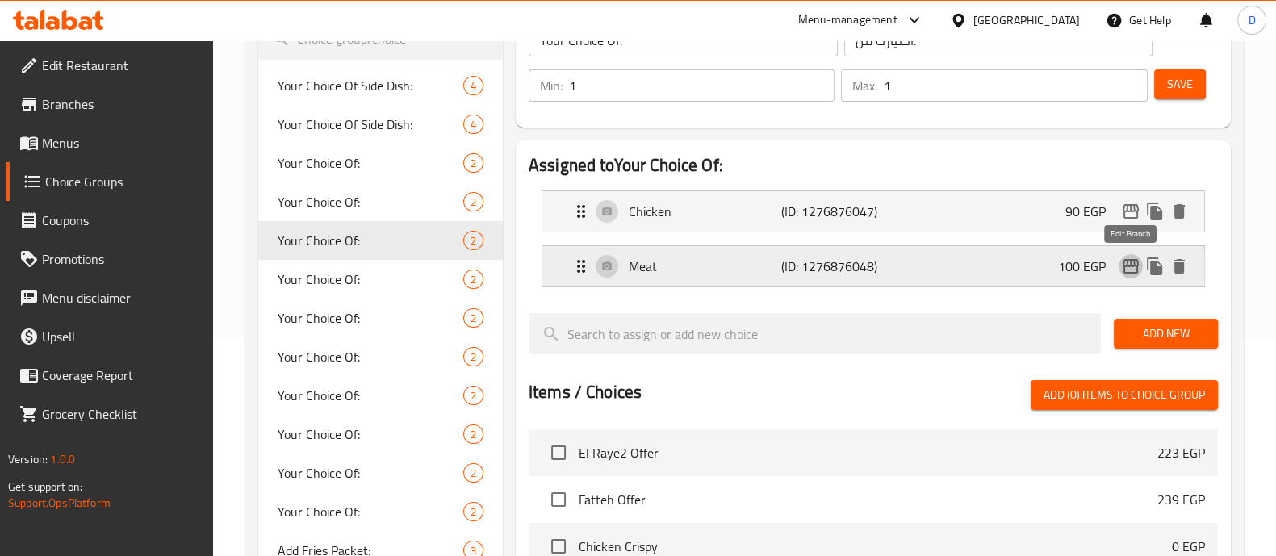
click at [1137, 266] on icon "edit" at bounding box center [1131, 266] width 16 height 15
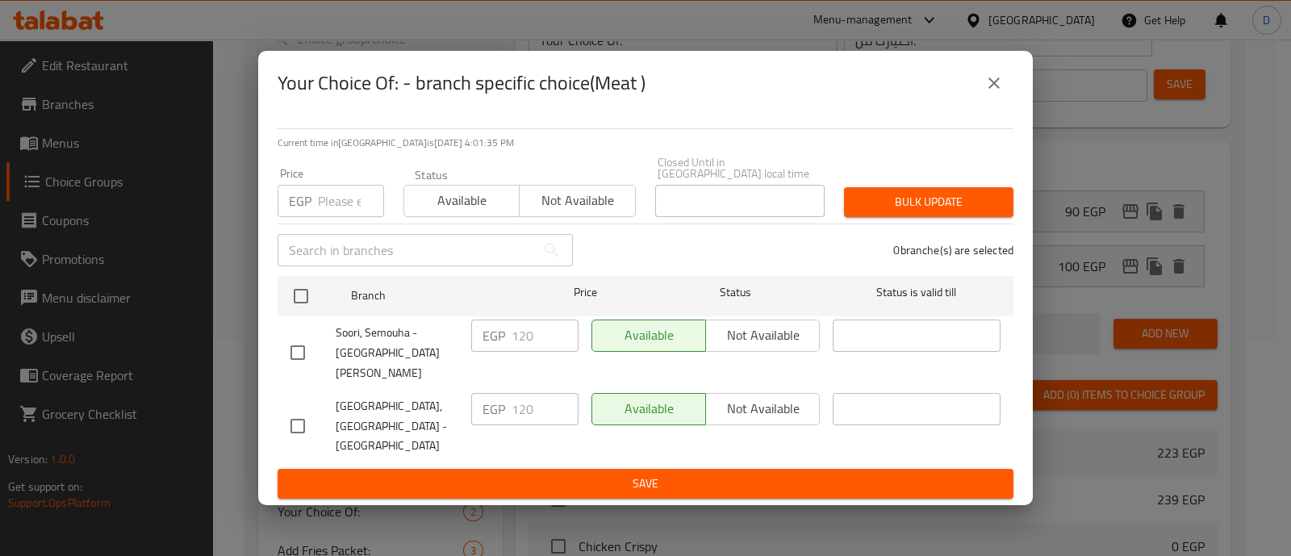
click at [324, 215] on input "number" at bounding box center [351, 201] width 66 height 32
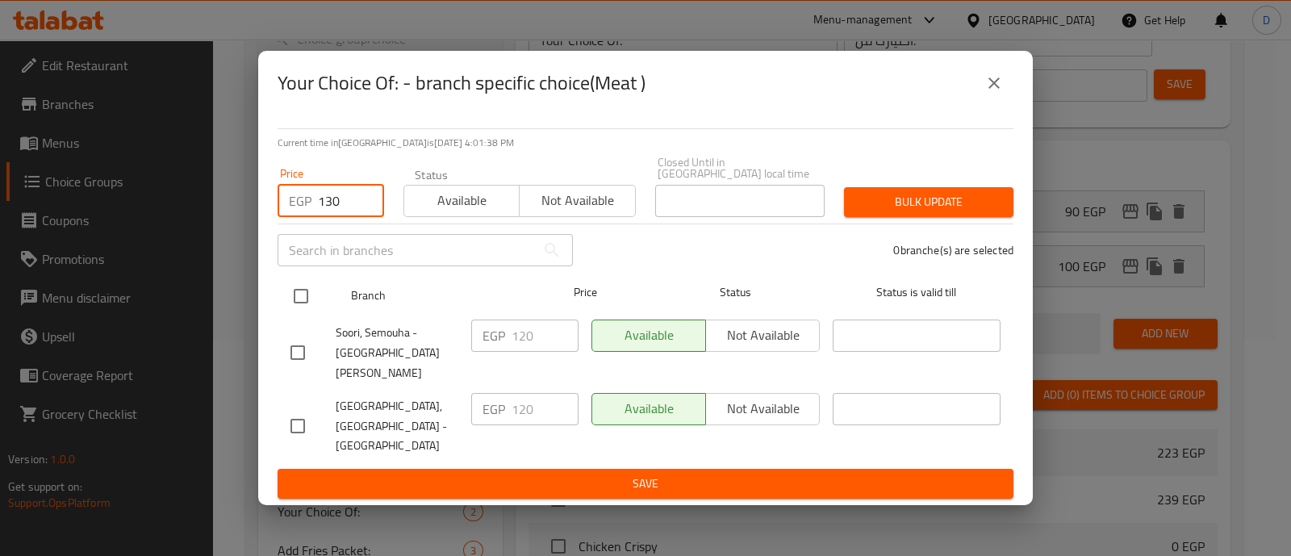
type input "130"
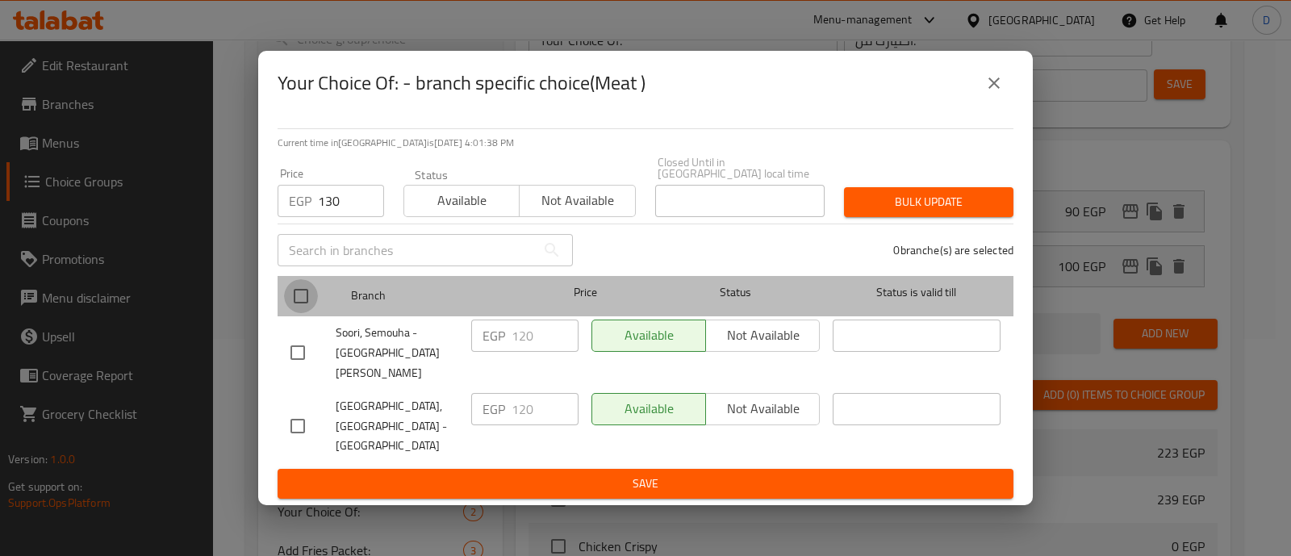
click at [311, 313] on input "checkbox" at bounding box center [301, 296] width 34 height 34
checkbox input "true"
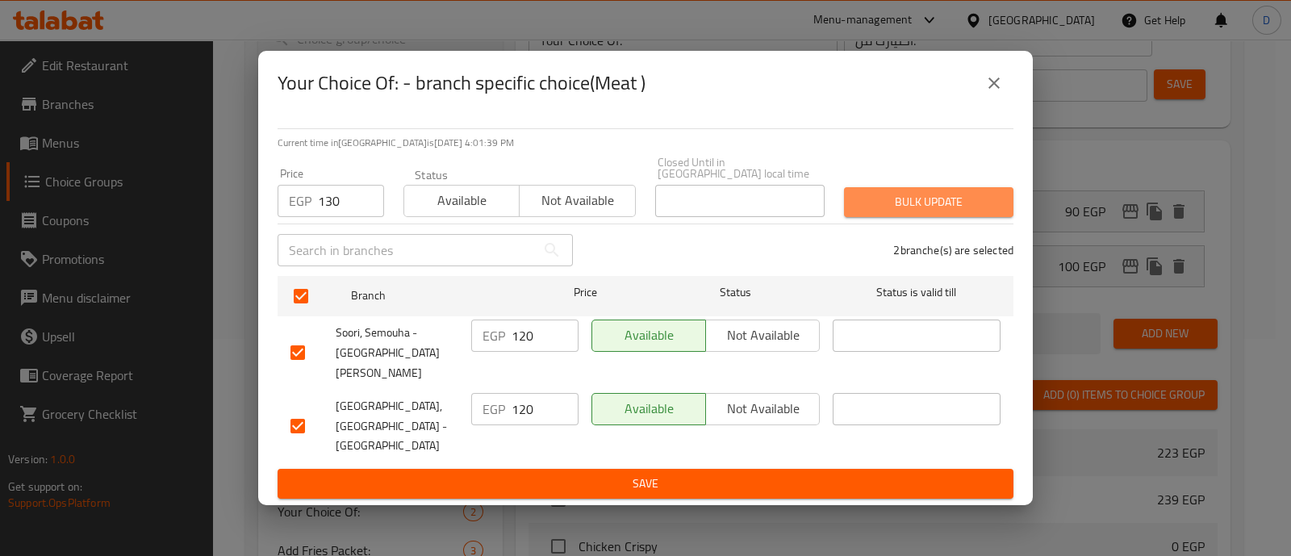
click at [972, 212] on span "Bulk update" at bounding box center [929, 202] width 144 height 20
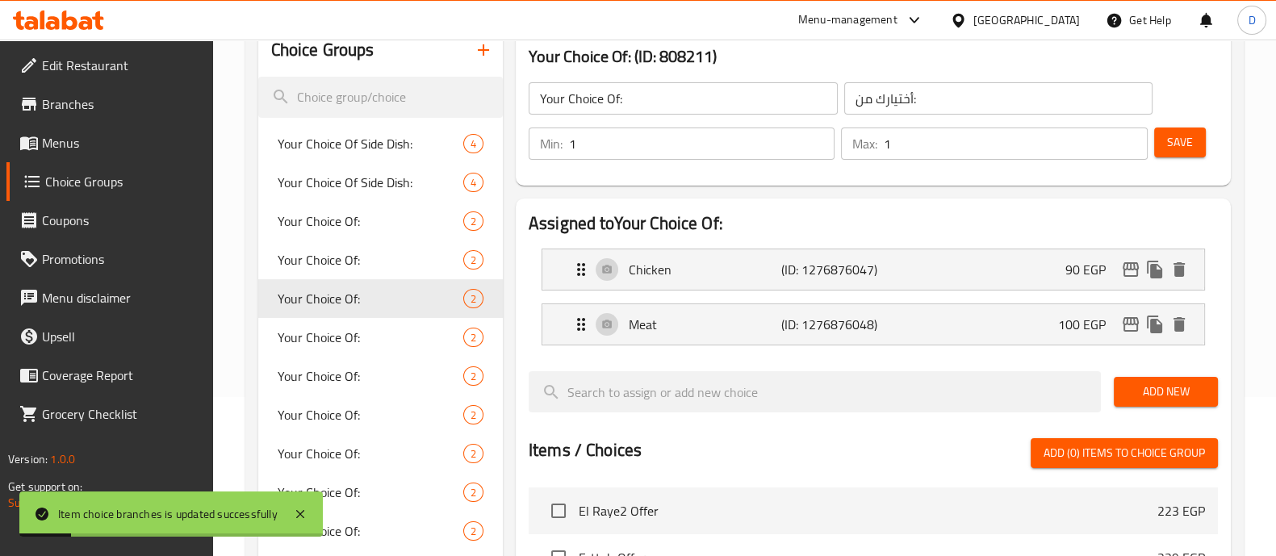
scroll to position [157, 0]
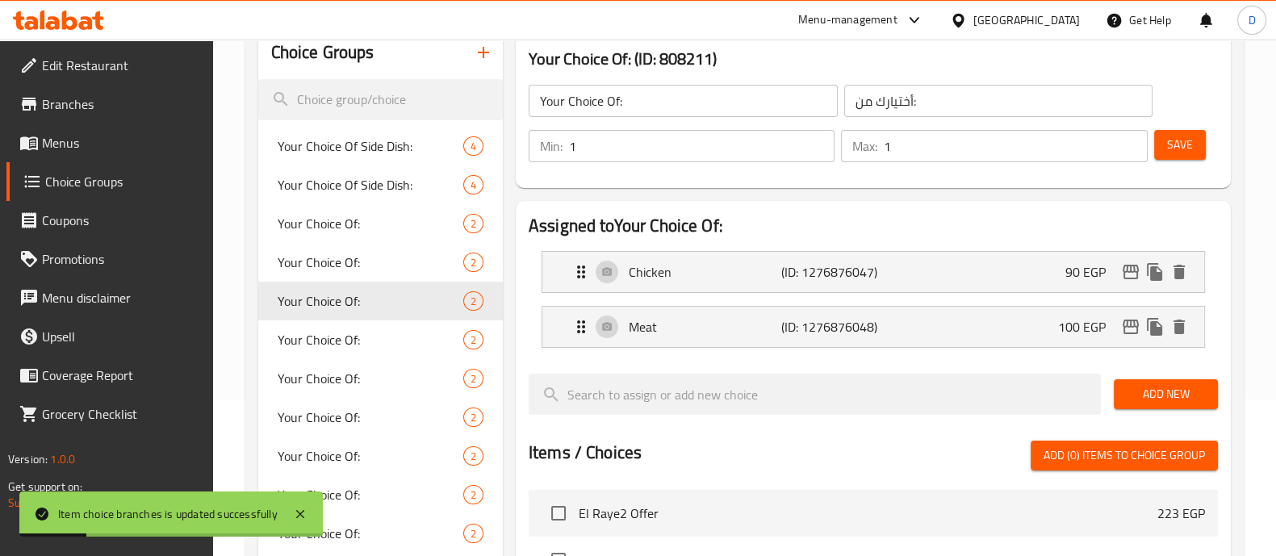
click at [1176, 151] on span "Save" at bounding box center [1180, 145] width 26 height 20
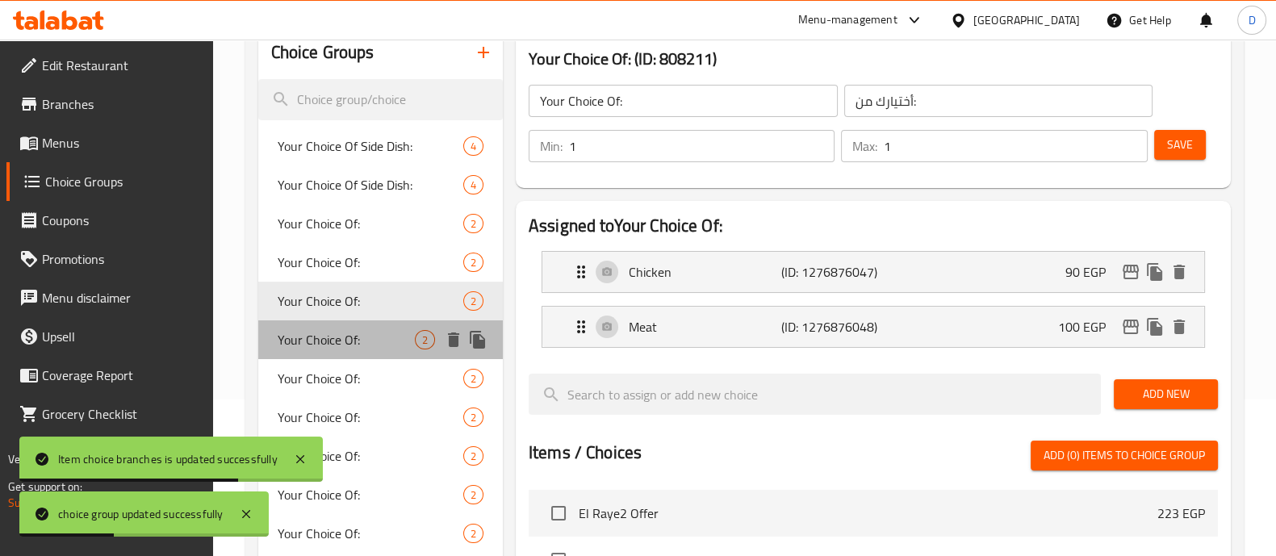
click at [341, 344] on span "Your Choice Of:" at bounding box center [346, 339] width 137 height 19
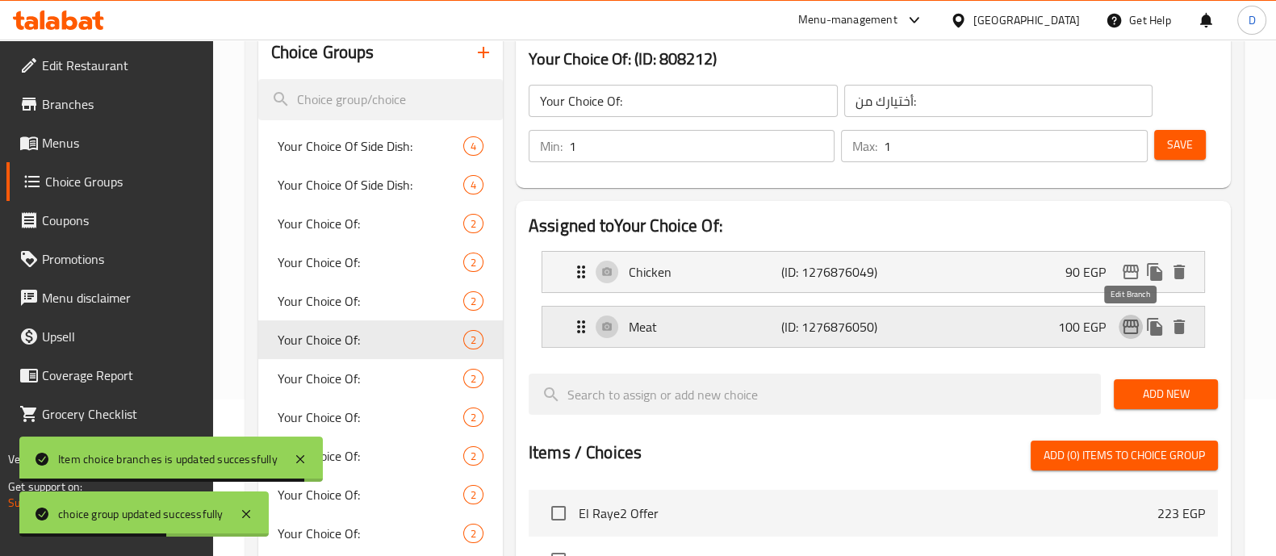
click at [1126, 328] on icon "edit" at bounding box center [1130, 326] width 19 height 19
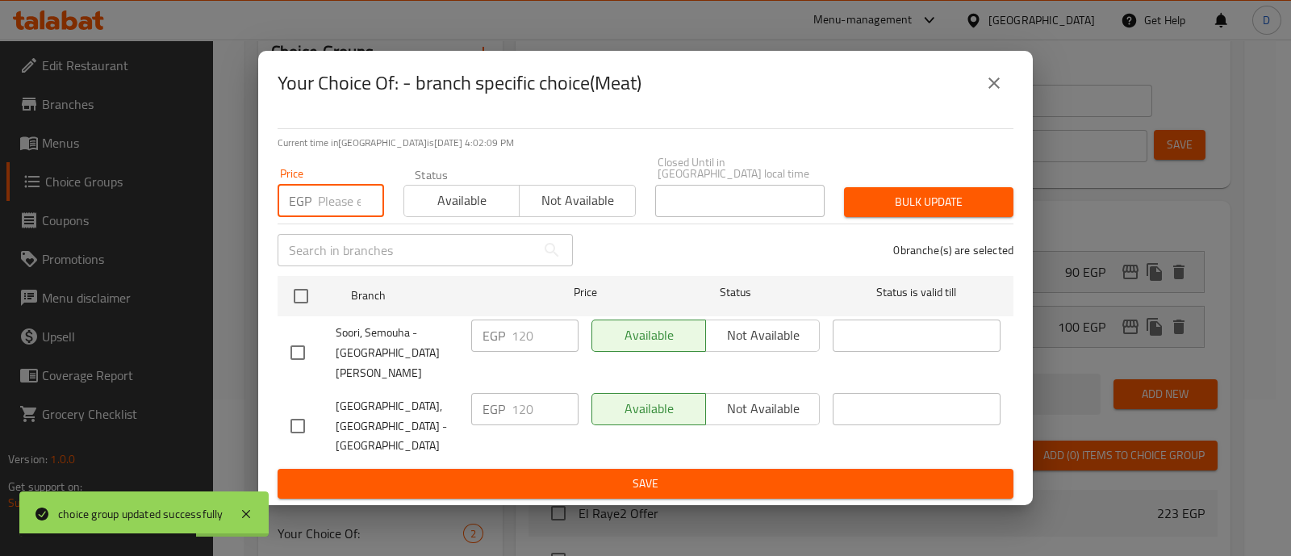
click at [344, 217] on input "number" at bounding box center [351, 201] width 66 height 32
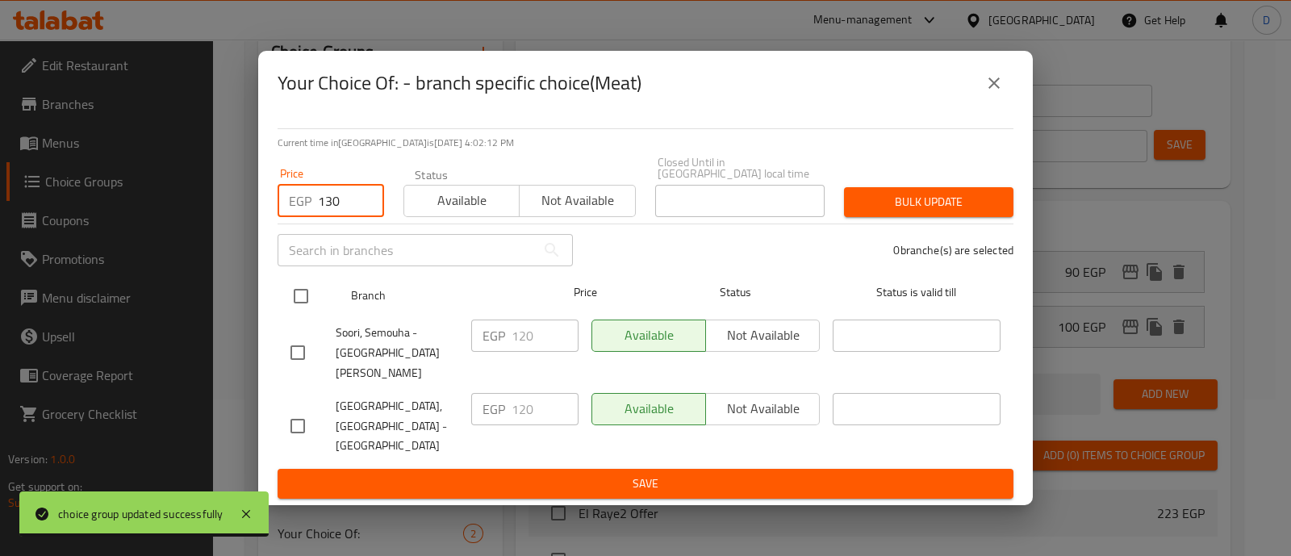
type input "130"
click at [302, 296] on input "checkbox" at bounding box center [301, 296] width 34 height 34
checkbox input "true"
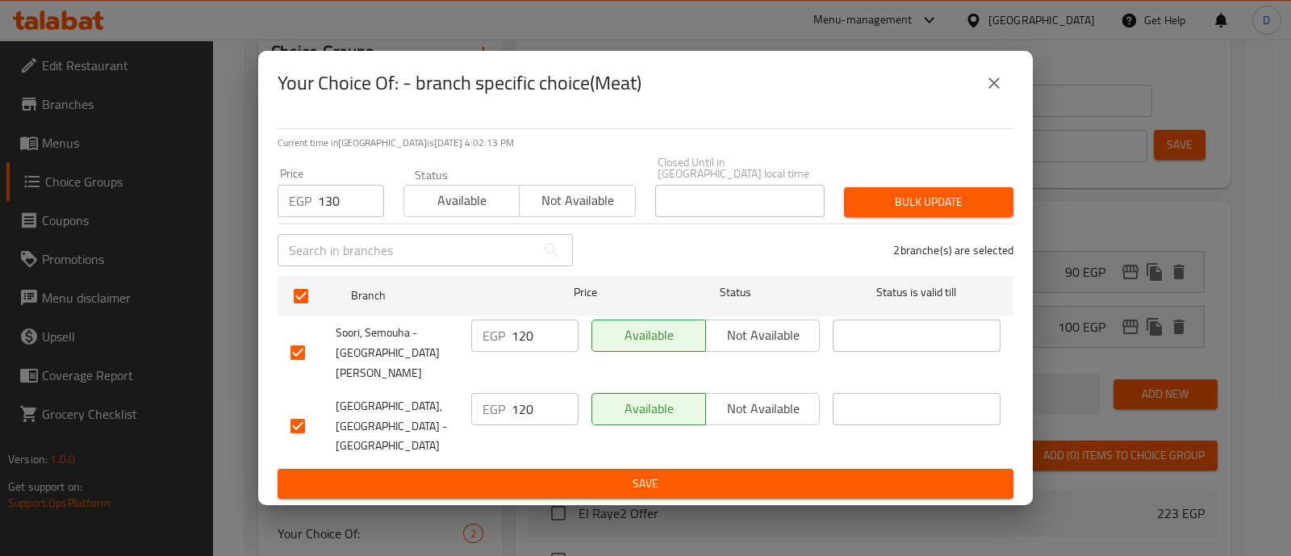
click at [897, 212] on span "Bulk update" at bounding box center [929, 202] width 144 height 20
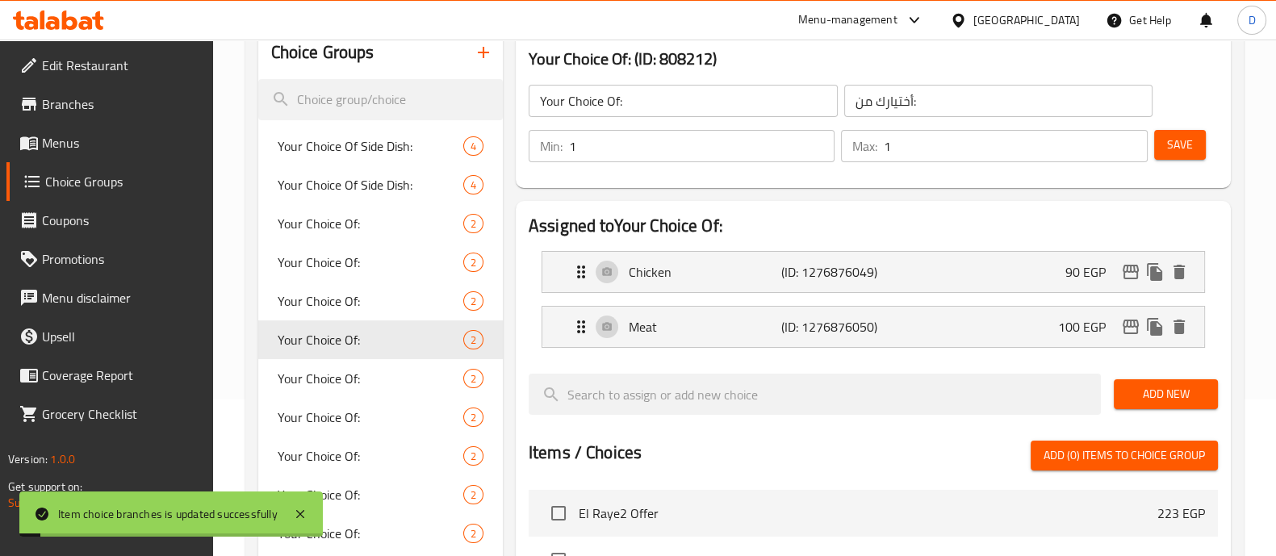
click at [1205, 128] on div "Save" at bounding box center [1179, 146] width 57 height 39
click at [1194, 136] on button "Save" at bounding box center [1180, 145] width 52 height 30
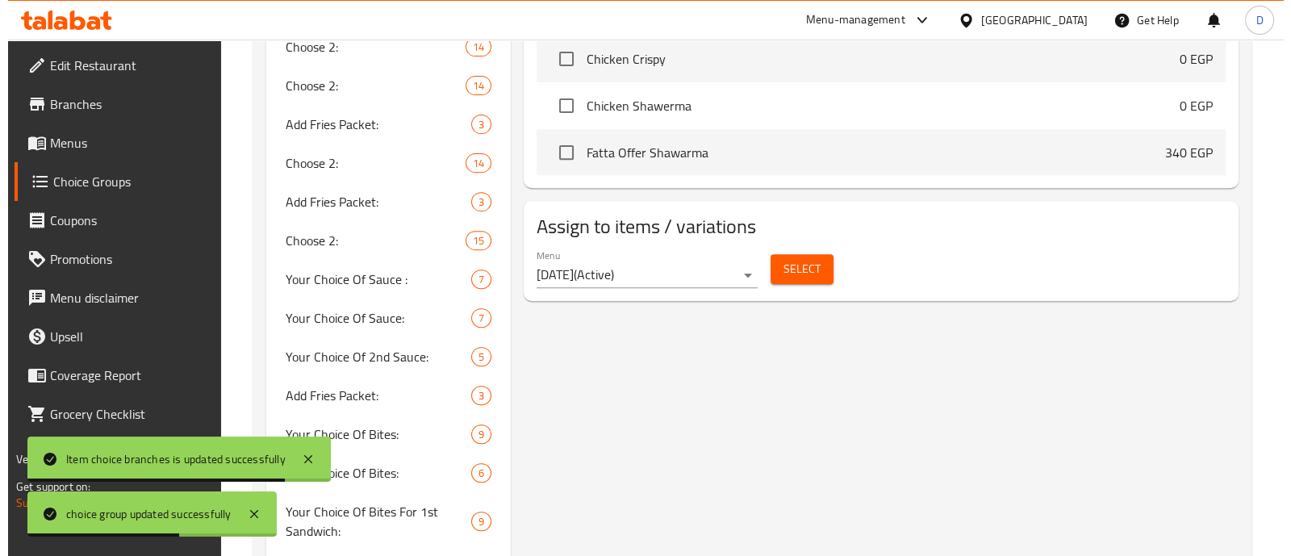
scroll to position [956, 0]
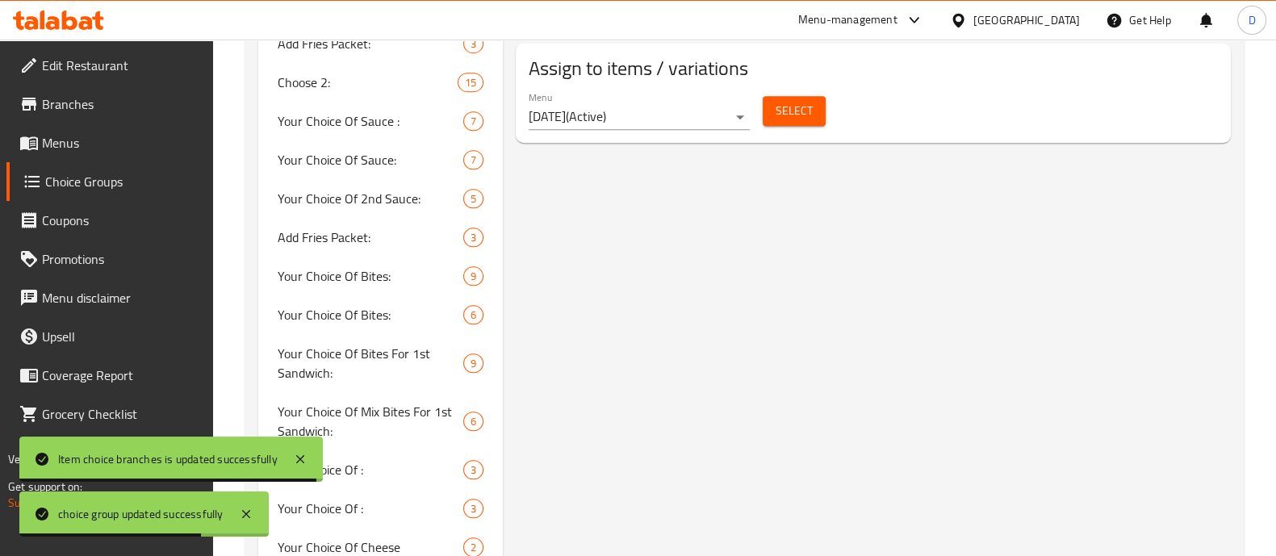
click at [793, 109] on span "Select" at bounding box center [794, 111] width 37 height 20
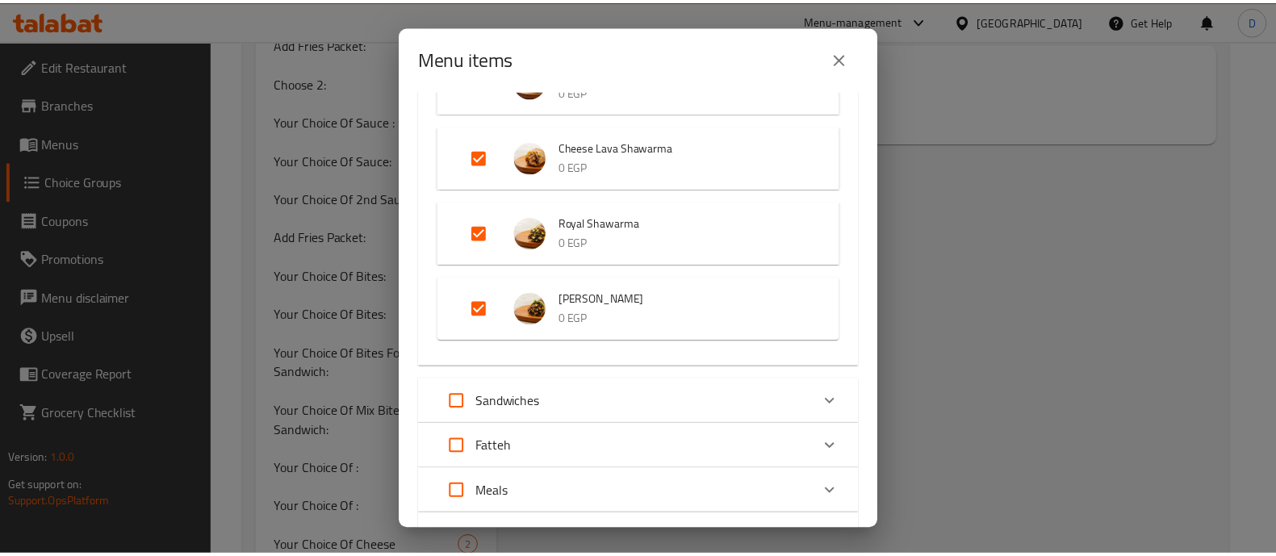
scroll to position [855, 0]
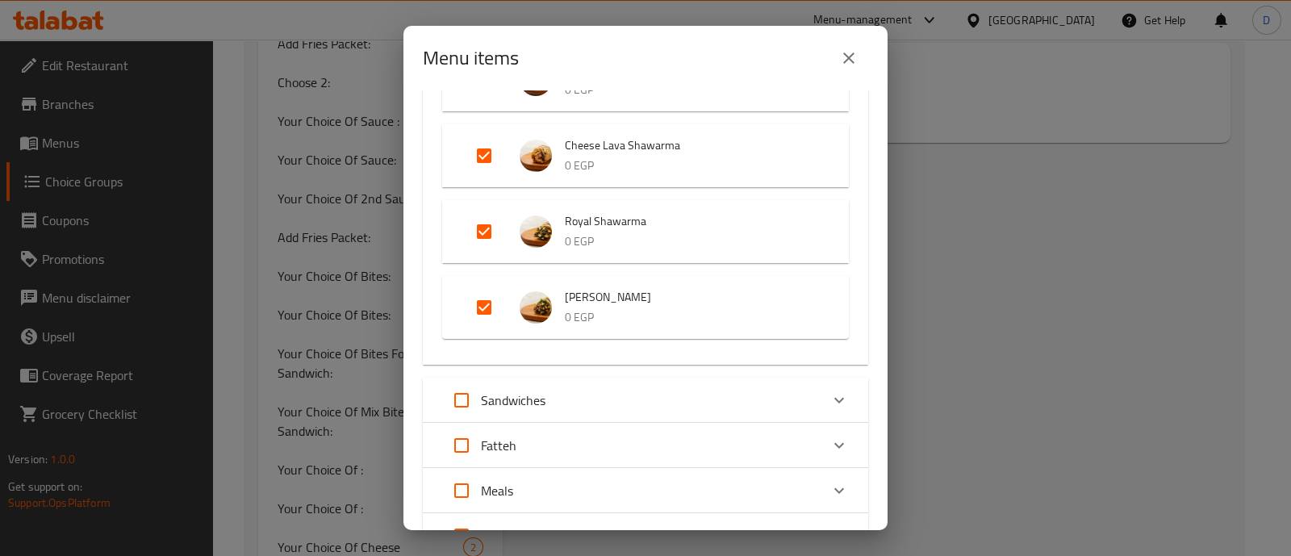
click at [855, 62] on icon "close" at bounding box center [848, 57] width 19 height 19
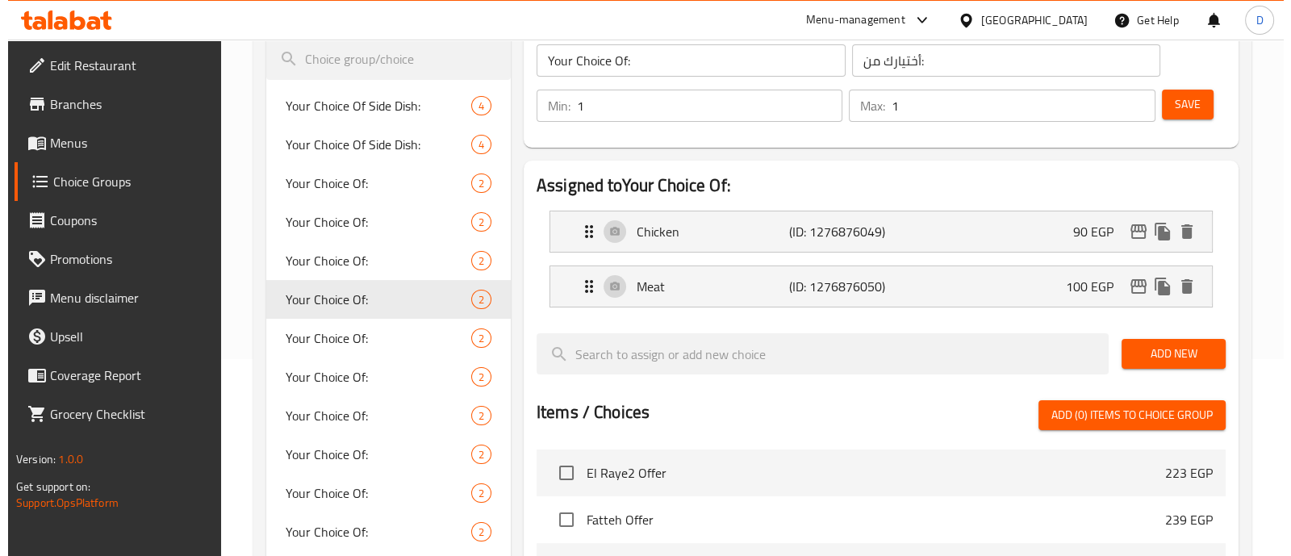
scroll to position [197, 0]
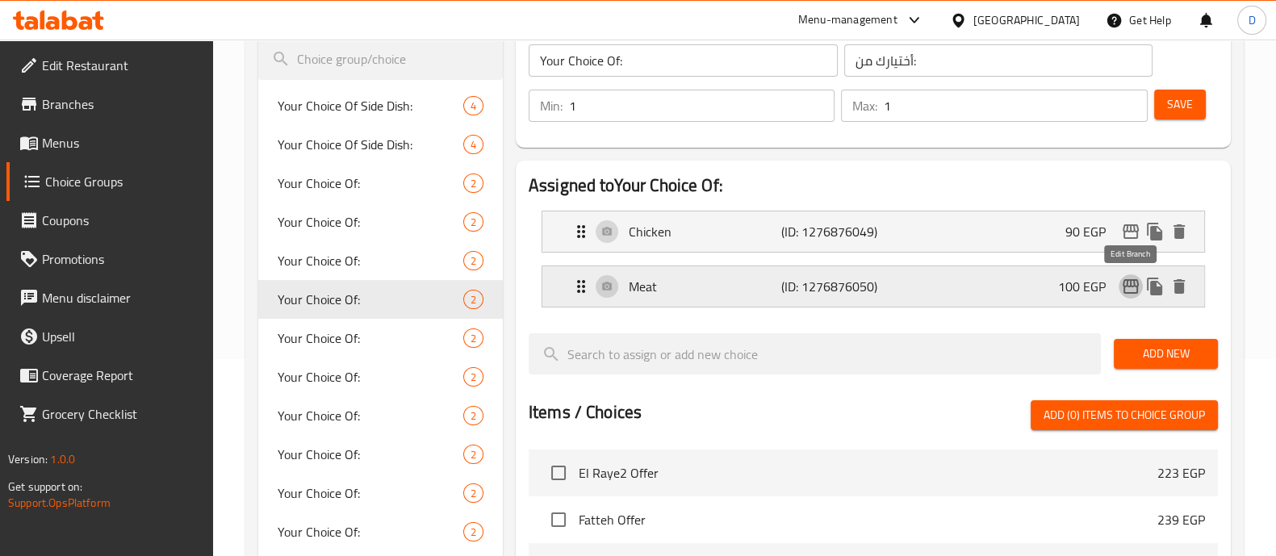
click at [1130, 293] on icon "edit" at bounding box center [1130, 286] width 19 height 19
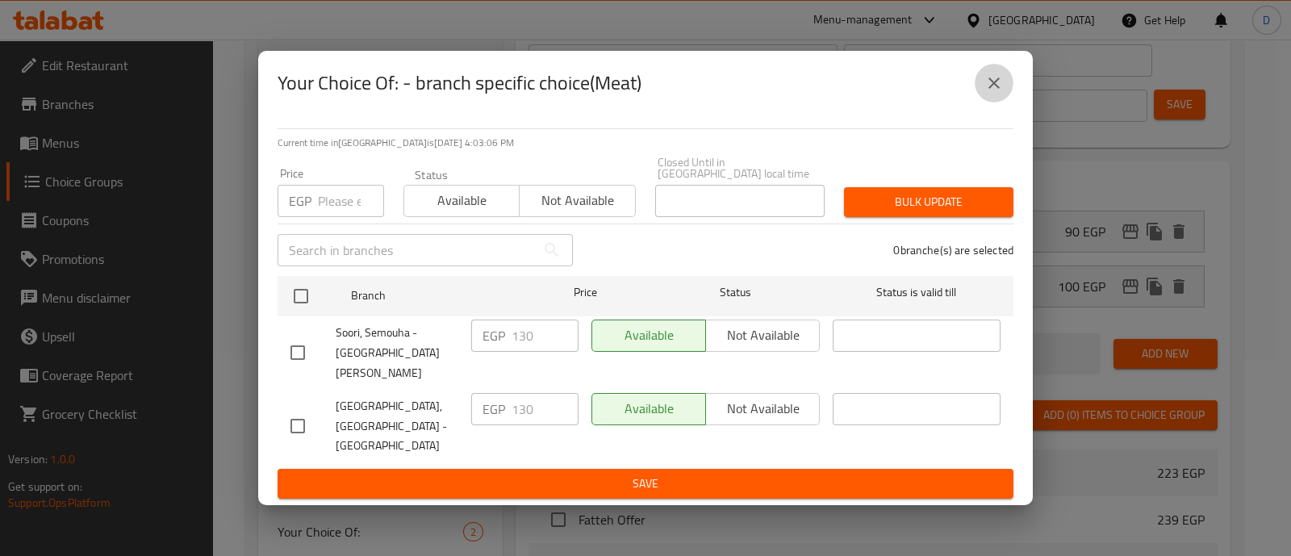
click at [1006, 102] on button "close" at bounding box center [994, 83] width 39 height 39
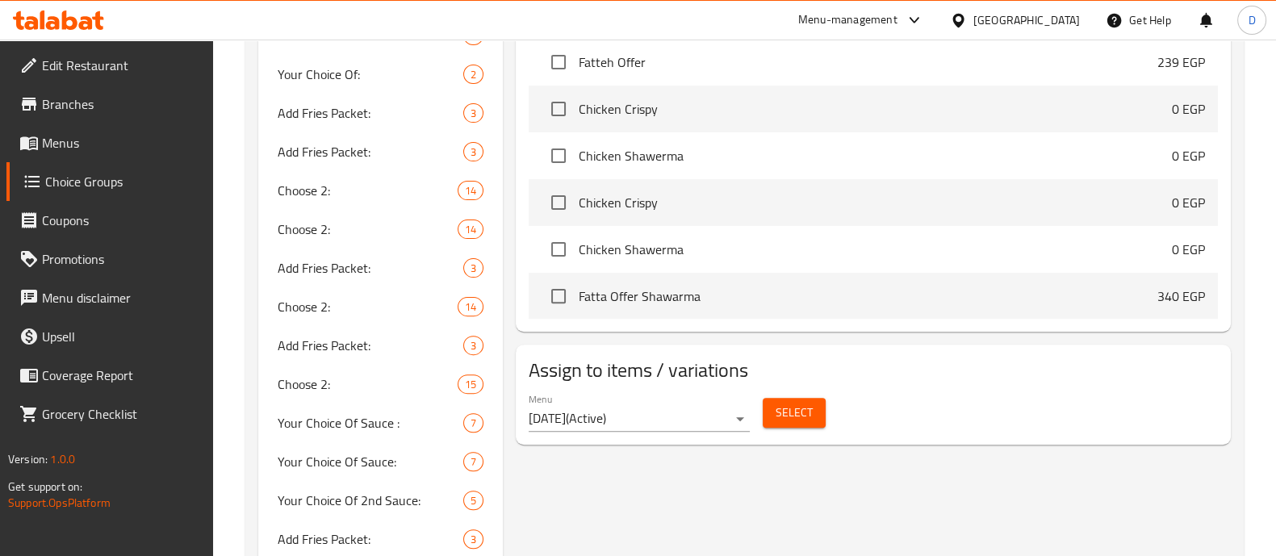
scroll to position [653, 0]
